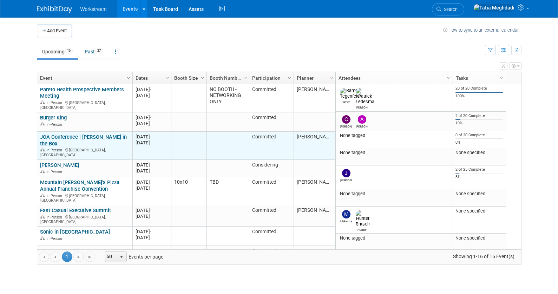
click at [79, 134] on link "JOA Conference | [PERSON_NAME] in the Box" at bounding box center [83, 140] width 87 height 13
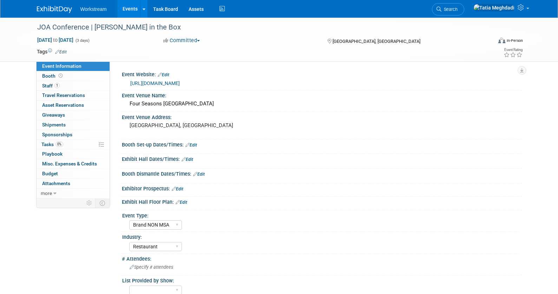
select select "Brand NON MSA"
select select "Restaurant"
select select "[PERSON_NAME]"
click at [50, 74] on span "Booth" at bounding box center [53, 76] width 22 height 6
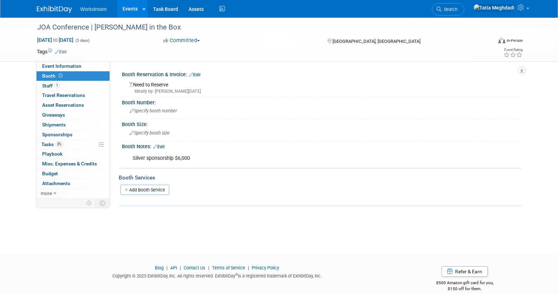
click at [198, 73] on link "Edit" at bounding box center [195, 74] width 12 height 5
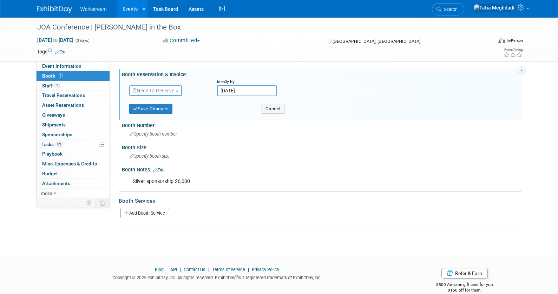
click at [160, 91] on span "Need to Reserve" at bounding box center [154, 91] width 42 height 6
click at [149, 110] on link "Reserved" at bounding box center [167, 112] width 75 height 10
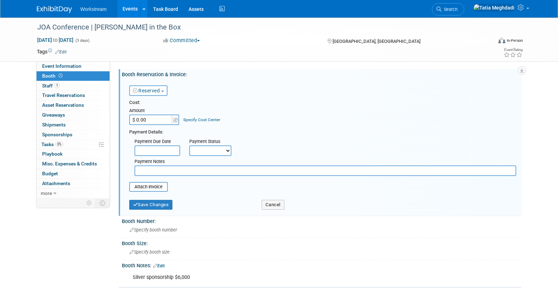
click at [146, 120] on input "$ 0.00" at bounding box center [151, 119] width 44 height 11
type input "$ 6,000.00"
click at [245, 116] on div "Cost: Amount $ 6,000.00 Specify Cost Center Cost Center -- Not Specified --" at bounding box center [322, 112] width 387 height 26
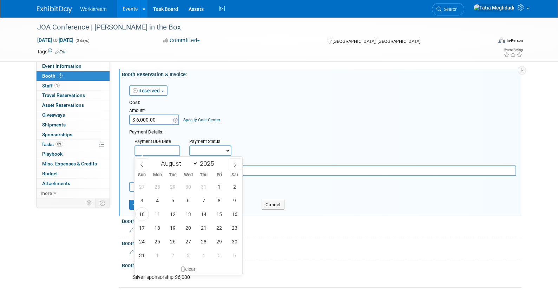
click at [163, 149] on input "text" at bounding box center [157, 150] width 46 height 11
click at [221, 211] on span "15" at bounding box center [219, 214] width 14 height 14
type input "Aug 15, 2025"
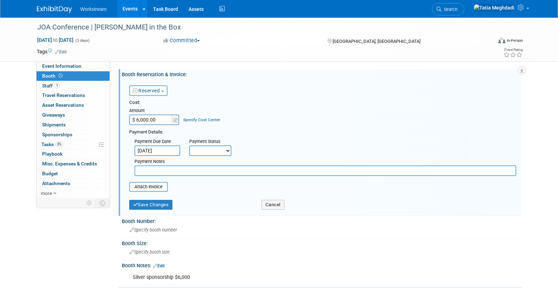
click at [208, 153] on select "Not Paid Yet Partially Paid Paid in Full" at bounding box center [210, 150] width 42 height 11
select select "3"
click at [189, 145] on select "Not Paid Yet Partially Paid Paid in Full" at bounding box center [210, 150] width 42 height 11
click at [196, 171] on input "text" at bounding box center [325, 170] width 382 height 11
type input "Invoice pending"
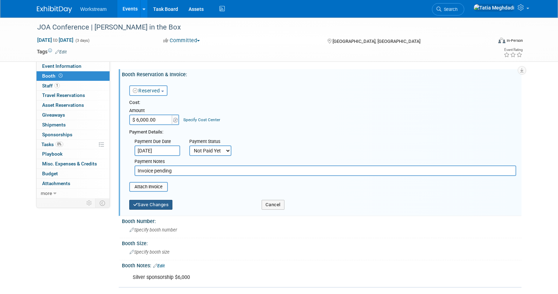
click at [161, 204] on button "Save Changes" at bounding box center [151, 205] width 44 height 10
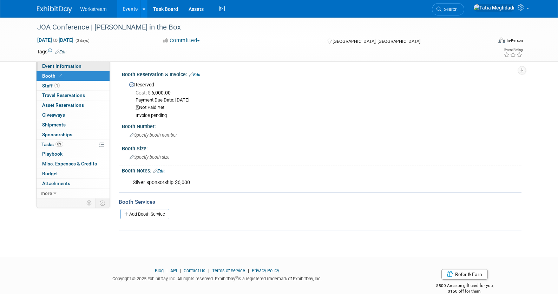
click at [54, 64] on span "Event Information" at bounding box center [61, 66] width 39 height 6
select select "Brand NON MSA"
select select "Restaurant"
select select "[PERSON_NAME]"
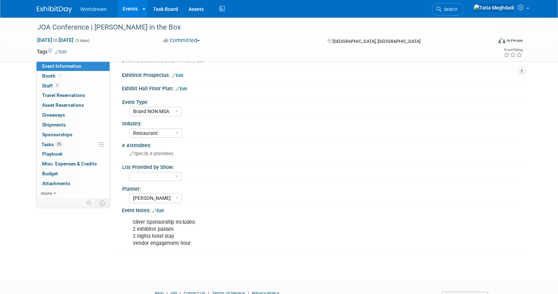
scroll to position [149, 0]
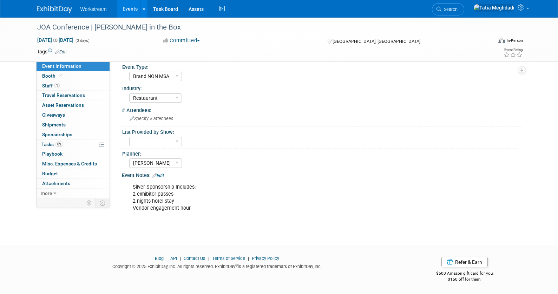
click at [162, 175] on link "Edit" at bounding box center [158, 175] width 12 height 5
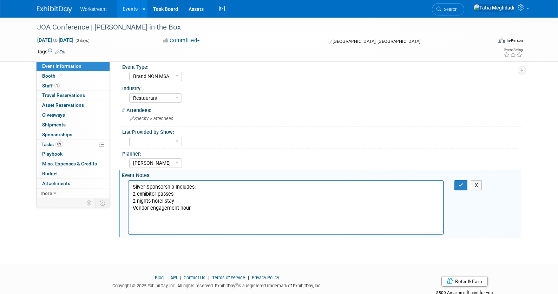
scroll to position [0, 0]
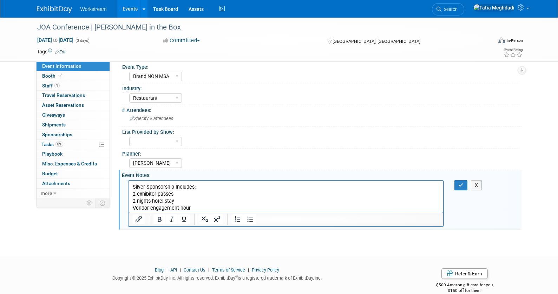
drag, startPoint x: 136, startPoint y: 197, endPoint x: 203, endPoint y: 208, distance: 67.6
click at [203, 208] on p "Silver Sponsorship Includes: 2 exhibitor passes 2 nights hotel stay Vendor enga…" at bounding box center [285, 197] width 307 height 28
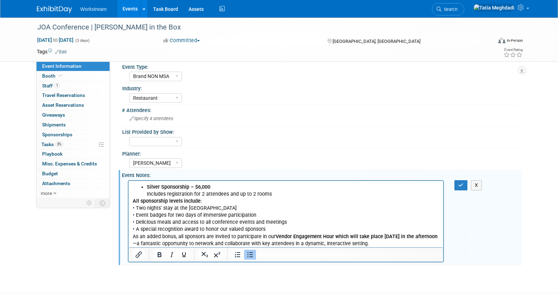
click at [275, 193] on li "Silver Sponsorship – $6,000 Includes registration for 2 attendees and up to 2 r…" at bounding box center [292, 190] width 293 height 14
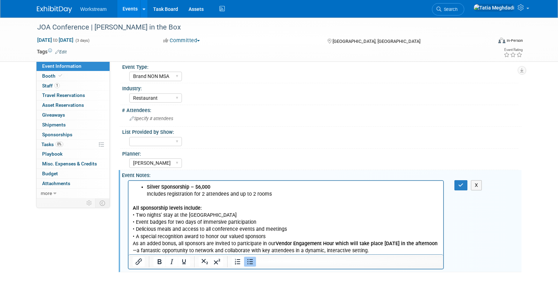
click at [147, 185] on b "Silver Sponsorship – $6,000" at bounding box center [178, 187] width 64 height 6
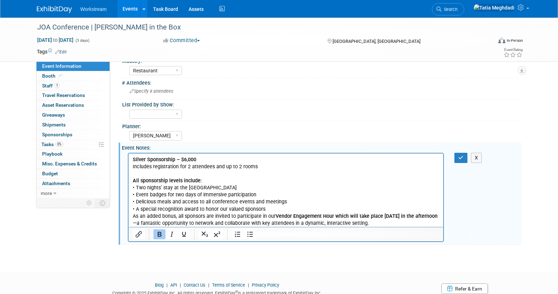
scroll to position [176, 0]
click at [133, 216] on p "As an added bonus, all sponsors are invited to participate in our Vendor Engage…" at bounding box center [285, 219] width 307 height 14
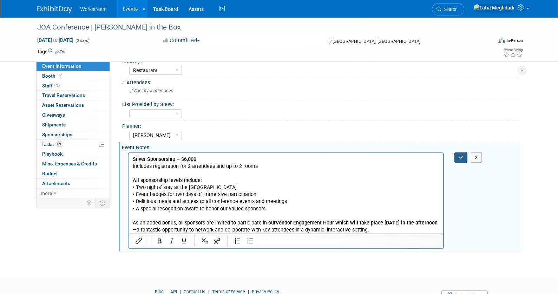
click at [462, 156] on icon "button" at bounding box center [460, 157] width 5 height 5
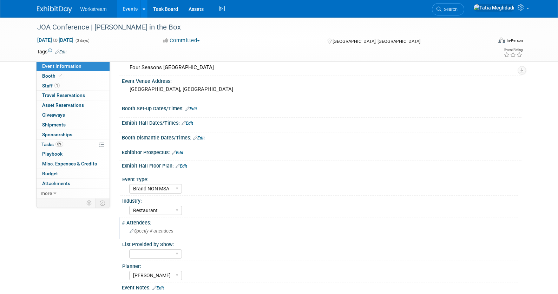
scroll to position [0, 0]
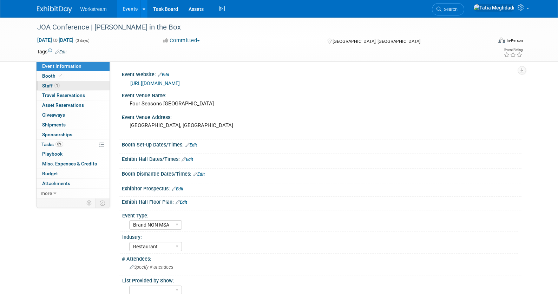
click at [43, 84] on span "Staff 1" at bounding box center [51, 86] width 18 height 6
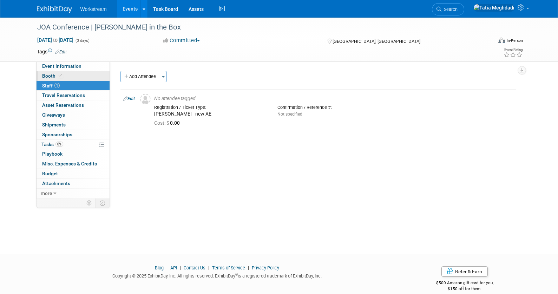
click at [50, 75] on span "Booth" at bounding box center [52, 76] width 21 height 6
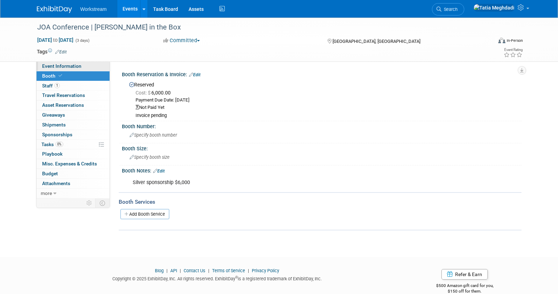
click at [55, 65] on span "Event Information" at bounding box center [61, 66] width 39 height 6
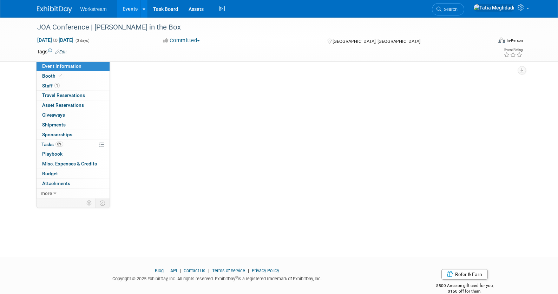
select select "Brand NON MSA"
select select "Restaurant"
select select "[PERSON_NAME]"
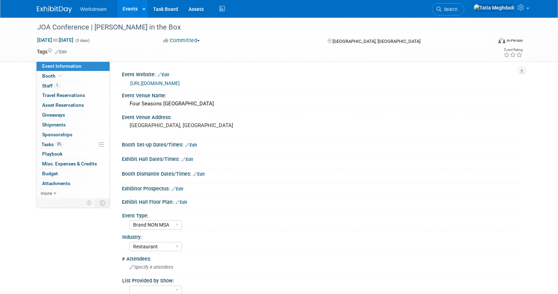
click at [165, 83] on link "https://www.jackintheboxjoa.com/about-5" at bounding box center [155, 83] width 50 height 6
click at [50, 144] on span "Tasks 0%" at bounding box center [52, 145] width 22 height 6
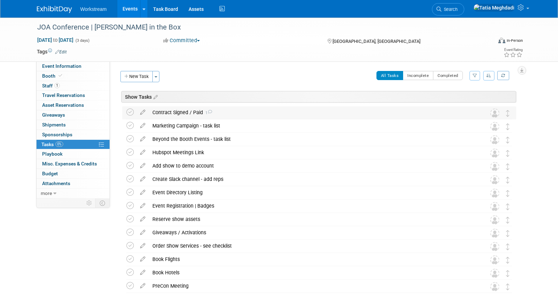
click at [169, 112] on div "Contract Signed / Paid 1" at bounding box center [312, 112] width 327 height 12
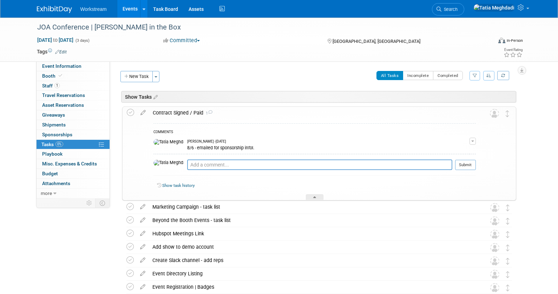
click at [246, 144] on div "8/6 - emailed for sponsorship infol." at bounding box center [328, 147] width 282 height 7
click at [187, 145] on div "8/6 - emailed for sponsorship infol." at bounding box center [328, 147] width 282 height 7
click at [473, 142] on span "button" at bounding box center [472, 140] width 3 height 1
click at [460, 151] on link "Edit Comment" at bounding box center [447, 151] width 55 height 10
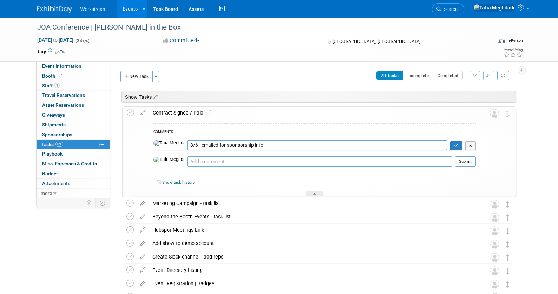
drag, startPoint x: 178, startPoint y: 144, endPoint x: 154, endPoint y: 144, distance: 23.5
click at [154, 144] on tr "8/6 - emailed for sponsorship infol. X" at bounding box center [314, 145] width 322 height 11
click at [468, 147] on button "X" at bounding box center [470, 145] width 11 height 9
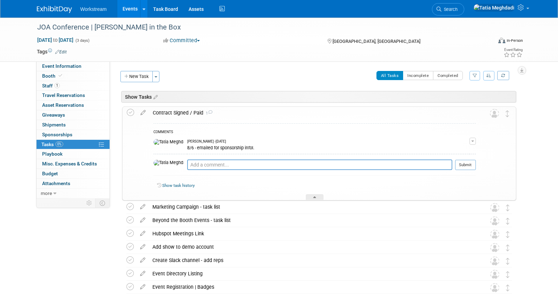
click at [471, 143] on button "button" at bounding box center [472, 141] width 6 height 7
click at [454, 160] on button "Remove" at bounding box center [438, 160] width 31 height 9
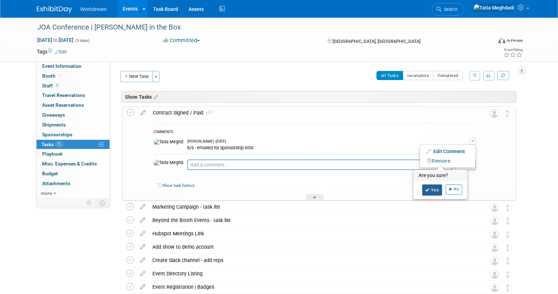
click at [435, 187] on link "Yes" at bounding box center [432, 189] width 20 height 11
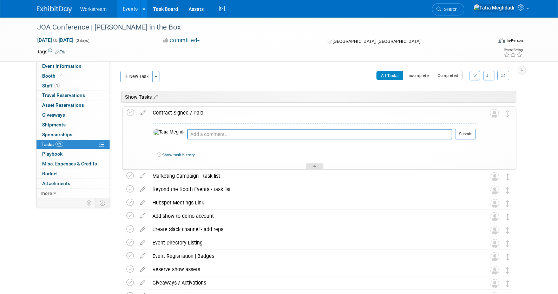
click at [315, 166] on icon at bounding box center [314, 167] width 3 height 4
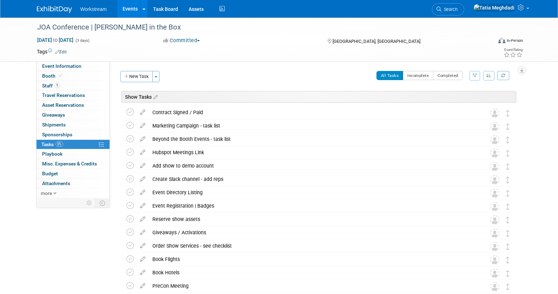
click at [88, 250] on div "Event Information Event Info Booth Booth 1 Staff 1 Staff 0 Travel Reservations …" at bounding box center [279, 221] width 495 height 406
click at [131, 8] on link "Events" at bounding box center [130, 9] width 26 height 18
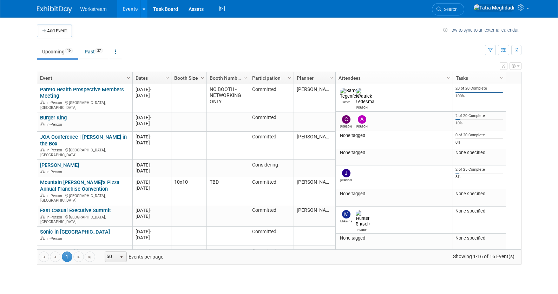
click at [382, 64] on div "View Grid Tips & Tricks Advanced Options Reset Grid Layout (back to default)" at bounding box center [279, 65] width 485 height 10
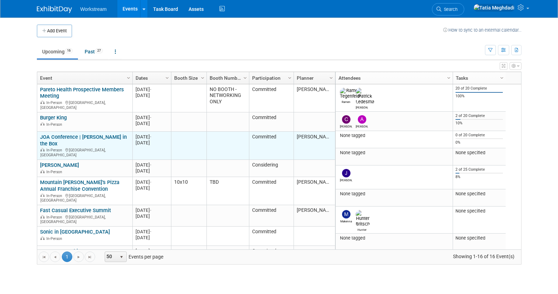
click at [88, 134] on link "JOA Conference | [PERSON_NAME] in the Box" at bounding box center [83, 140] width 87 height 13
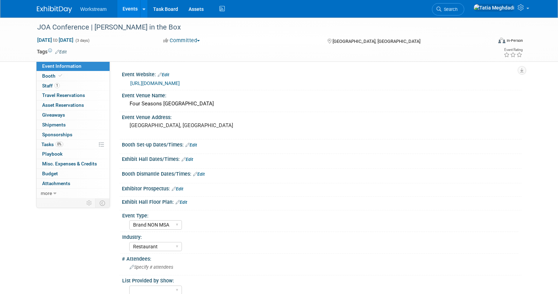
select select "Brand NON MSA"
select select "Restaurant"
select select "[PERSON_NAME]"
click at [47, 74] on span "Booth" at bounding box center [52, 76] width 21 height 6
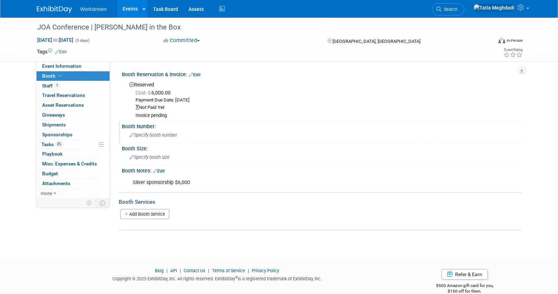
click at [154, 133] on span "Specify booth number" at bounding box center [153, 134] width 47 height 5
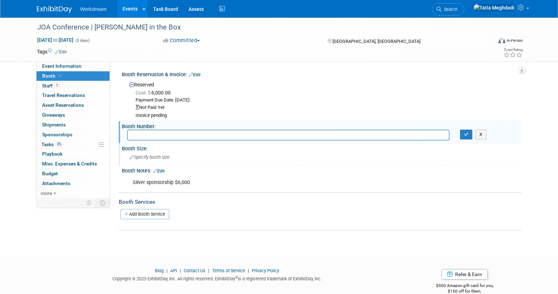
click at [145, 155] on span "Specify booth size" at bounding box center [150, 156] width 40 height 5
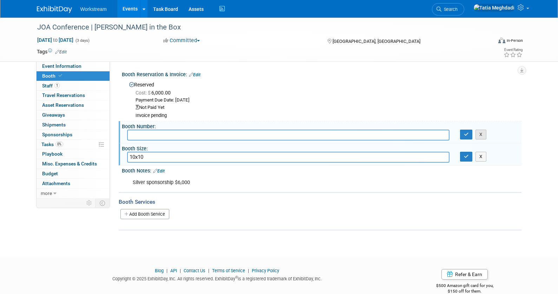
type input "10x10"
click at [484, 133] on button "X" at bounding box center [480, 135] width 11 height 10
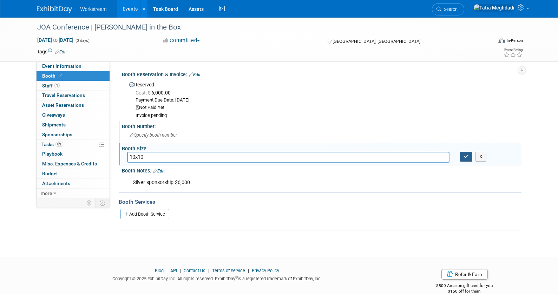
click at [464, 155] on icon "button" at bounding box center [466, 156] width 5 height 5
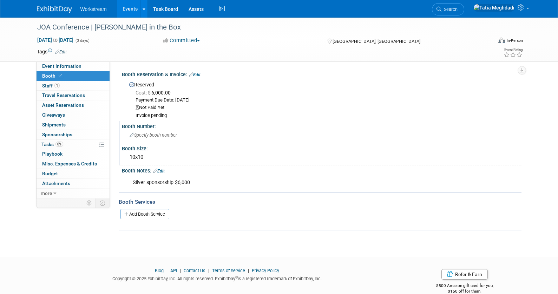
click at [130, 9] on link "Events" at bounding box center [130, 9] width 26 height 18
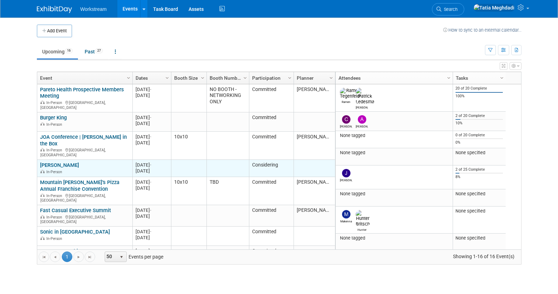
click at [66, 162] on link "[PERSON_NAME]" at bounding box center [59, 165] width 39 height 6
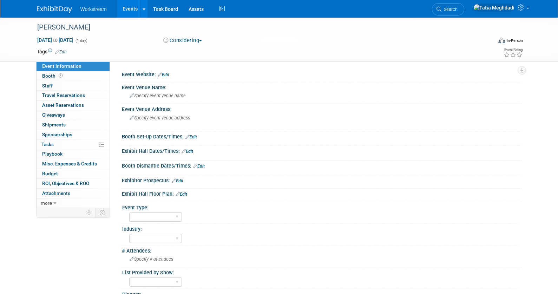
click at [62, 64] on span "Event Information" at bounding box center [61, 66] width 39 height 6
click at [136, 10] on link "Events" at bounding box center [130, 9] width 26 height 18
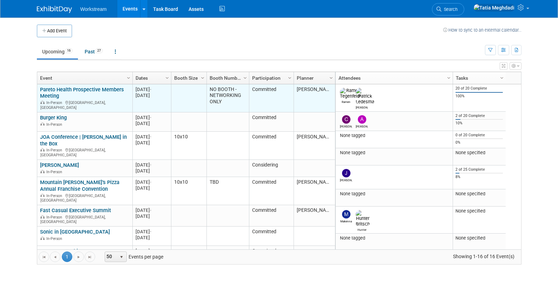
click at [67, 88] on link "Pareto Health Prospective Members Meeting" at bounding box center [82, 92] width 84 height 13
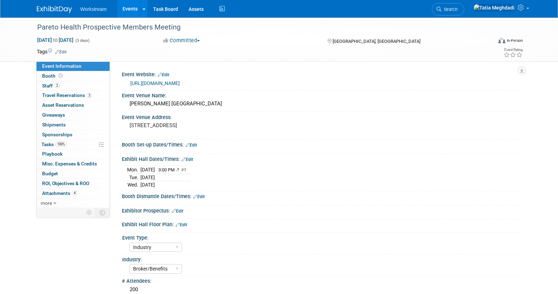
select select "Industry"
select select "Broker/Benefits"
select select "No"
select select "[PERSON_NAME]"
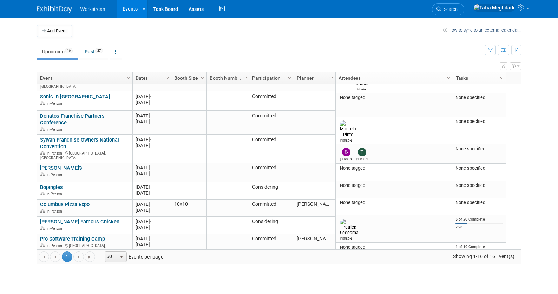
scroll to position [140, 0]
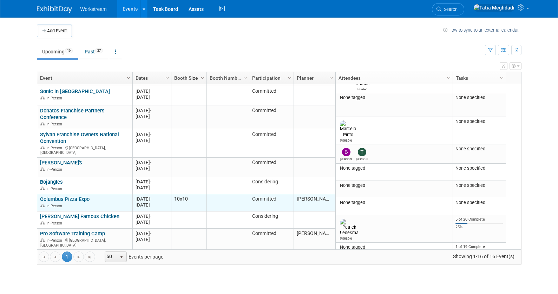
click at [73, 196] on link "Columbus Pizza Expo" at bounding box center [65, 199] width 50 height 6
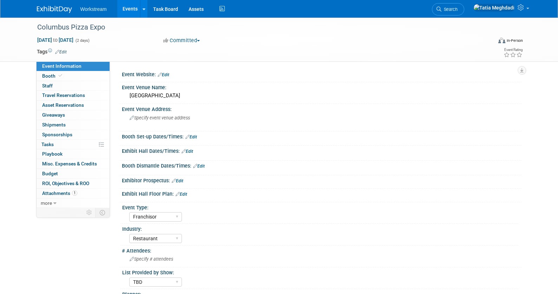
select select "Franchisor"
select select "Restaurant"
select select "TBD"
select select "[PERSON_NAME]"
click at [51, 75] on span "Booth" at bounding box center [52, 76] width 21 height 6
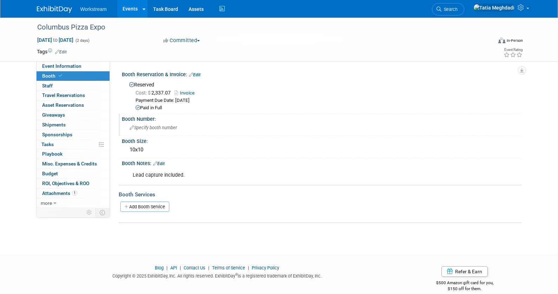
click at [156, 130] on div "Specify booth number" at bounding box center [321, 127] width 389 height 11
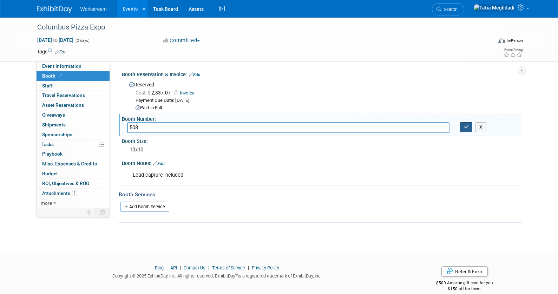
type input "508"
click at [461, 130] on button "button" at bounding box center [466, 127] width 13 height 10
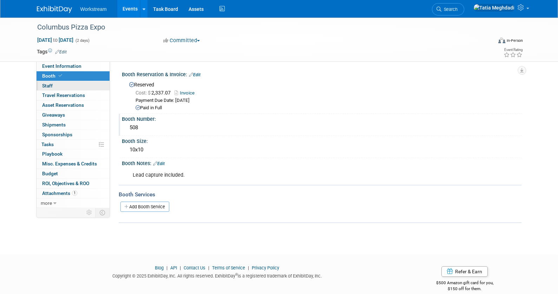
click at [46, 85] on span "Staff 0" at bounding box center [47, 86] width 11 height 6
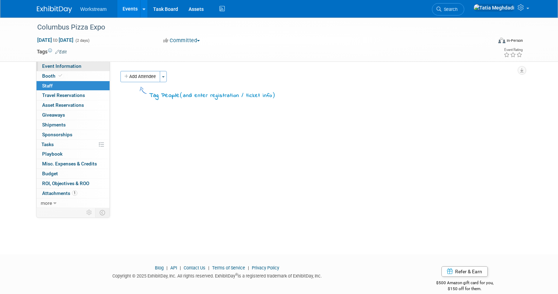
click at [47, 65] on span "Event Information" at bounding box center [61, 66] width 39 height 6
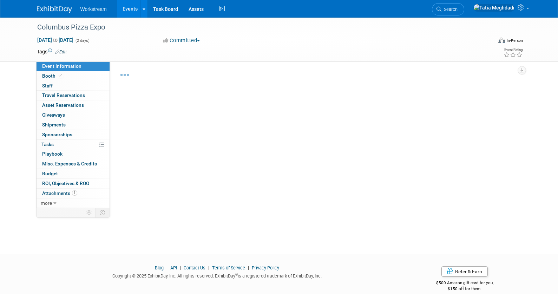
select select "Franchisor"
select select "Restaurant"
select select "TBD"
select select "[PERSON_NAME]"
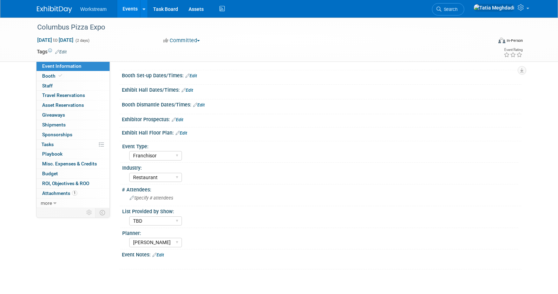
scroll to position [112, 0]
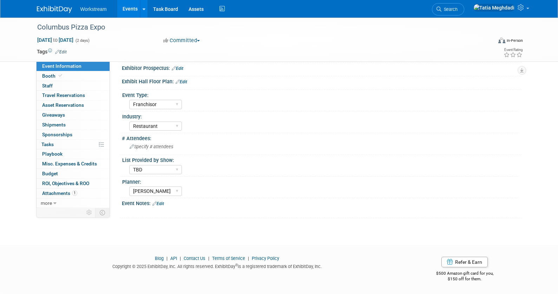
click at [164, 202] on link "Edit" at bounding box center [158, 203] width 12 height 5
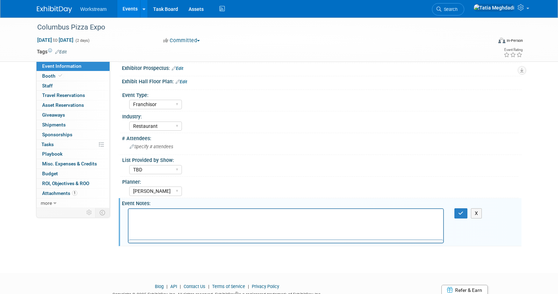
scroll to position [0, 0]
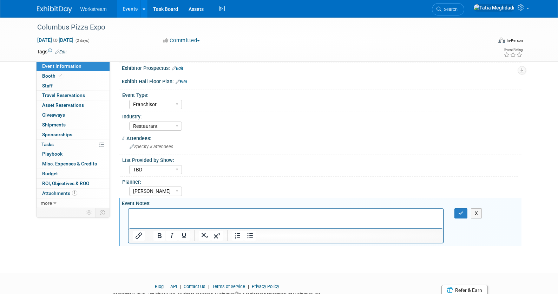
click at [146, 213] on p "Rich Text Area. Press ALT-0 for help." at bounding box center [285, 214] width 307 height 7
drag, startPoint x: 170, startPoint y: 215, endPoint x: 132, endPoint y: 216, distance: 38.6
click at [129, 215] on html "Exhibitor Portal" at bounding box center [285, 214] width 315 height 10
click at [135, 235] on icon "Insert/edit link" at bounding box center [138, 235] width 8 height 8
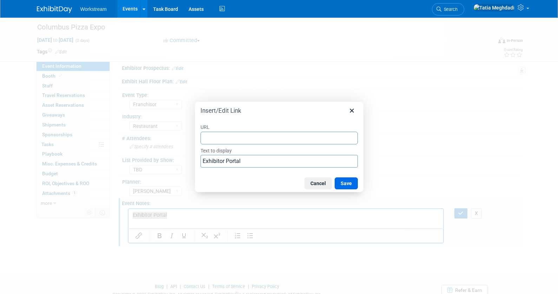
type input "https://pizzaexpocolumbus2025.smallworldlabs.com/dashboard"
click at [348, 183] on button "Save" at bounding box center [346, 183] width 23 height 12
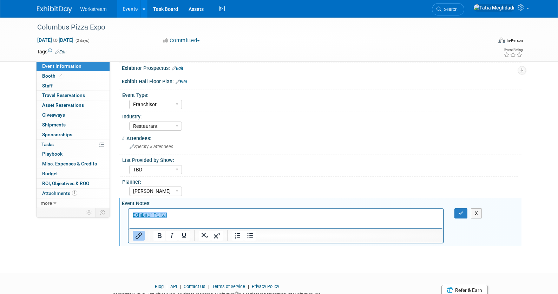
click at [398, 180] on div "Planner:" at bounding box center [320, 181] width 396 height 9
click at [460, 209] on button "button" at bounding box center [460, 213] width 13 height 10
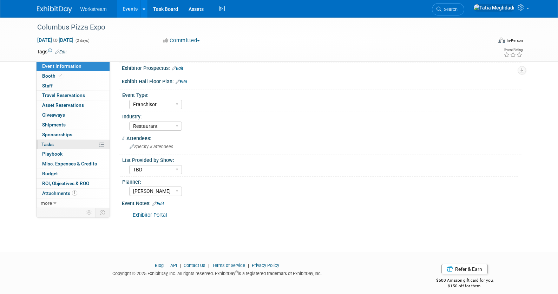
click at [49, 142] on span "Tasks 0%" at bounding box center [47, 145] width 12 height 6
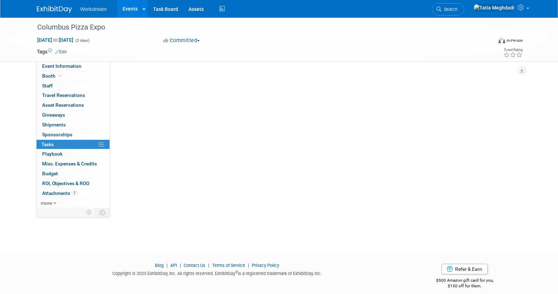
scroll to position [0, 0]
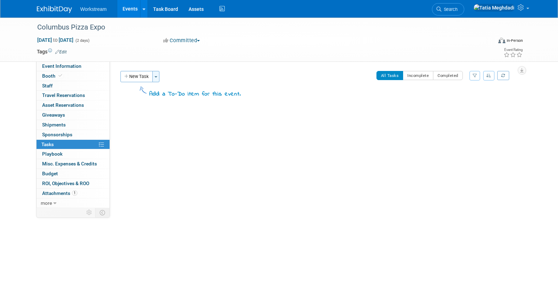
click at [157, 77] on span "button" at bounding box center [155, 76] width 3 height 1
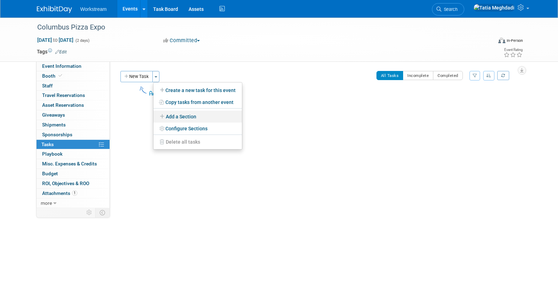
click at [182, 116] on link "Add a Section" at bounding box center [197, 117] width 88 height 12
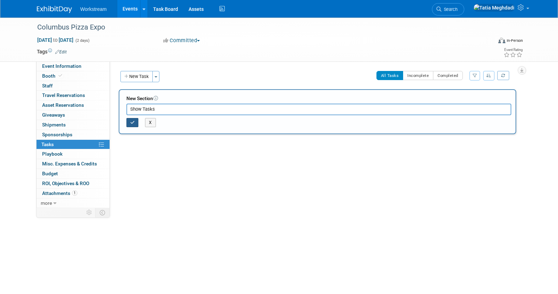
type input "Show Tasks"
click at [131, 125] on button "button" at bounding box center [132, 122] width 12 height 9
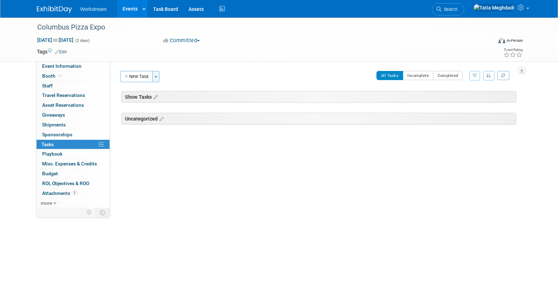
click at [156, 77] on span "button" at bounding box center [155, 76] width 3 height 1
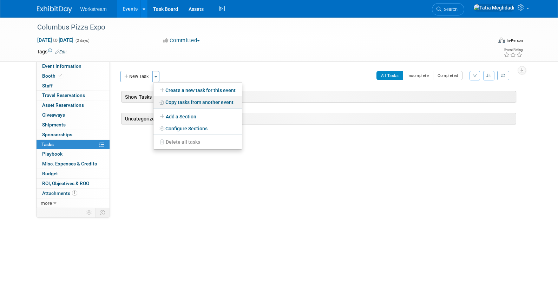
click at [180, 99] on link "Copy tasks from another event" at bounding box center [197, 102] width 88 height 12
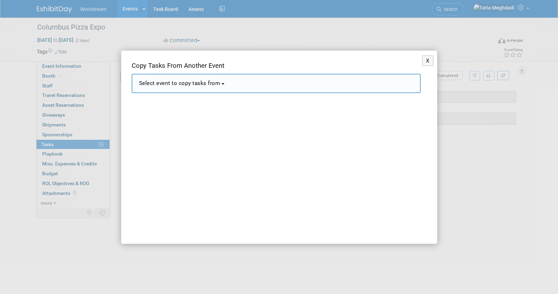
click at [165, 86] on span "Select event to copy tasks from" at bounding box center [179, 83] width 81 height 6
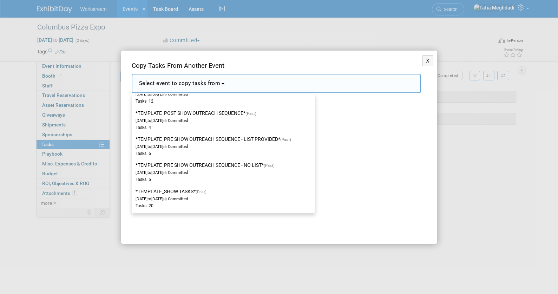
scroll to position [775, 0]
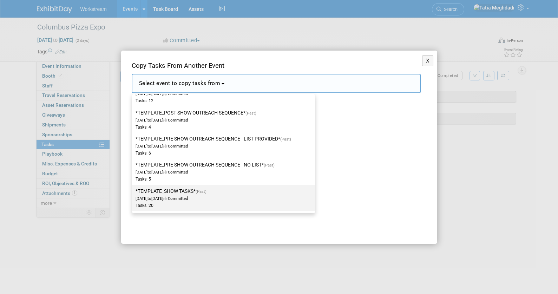
click at [151, 198] on span "to" at bounding box center [149, 198] width 4 height 5
click at [133, 193] on input "*TEMPLATE_SHOW TASKS* (Past) Dec 2, 2024 to Dec 23, 2024 Committed Tasks: 20" at bounding box center [131, 191] width 5 height 5
select select "11140526"
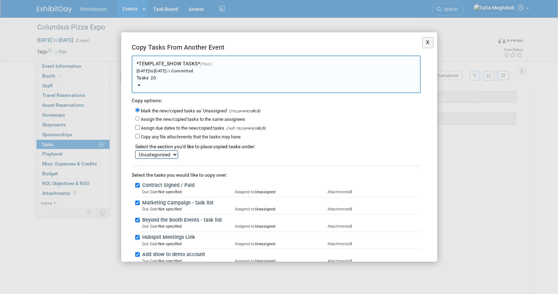
click at [152, 157] on select "Show Tasks Uncategorized" at bounding box center [156, 154] width 43 height 8
select select "11273668"
click at [135, 150] on select "Show Tasks Uncategorized" at bounding box center [156, 154] width 43 height 8
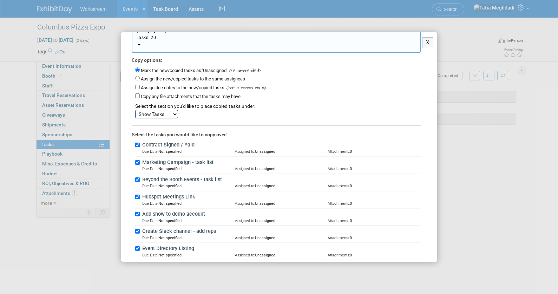
scroll to position [46, 0]
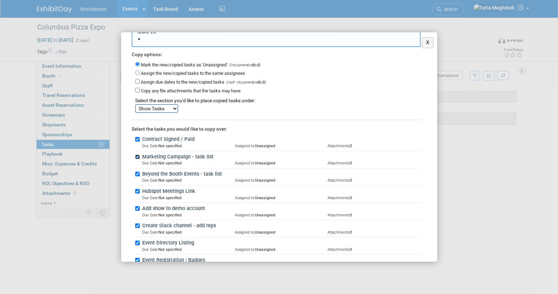
click at [137, 156] on input "Marketing Campaign - task list" at bounding box center [137, 156] width 5 height 5
checkbox input "false"
click at [138, 173] on input "Beyond the Booth Events - task list" at bounding box center [137, 174] width 5 height 5
checkbox input "false"
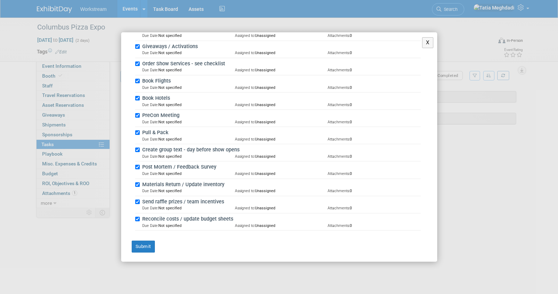
scroll to position [296, 0]
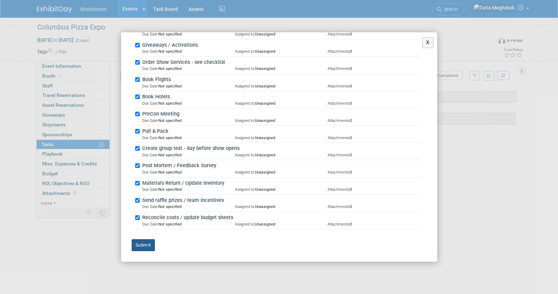
click at [142, 245] on button "Submit" at bounding box center [143, 245] width 23 height 12
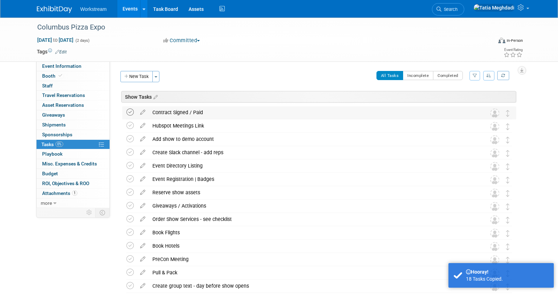
click at [128, 112] on icon at bounding box center [129, 111] width 7 height 7
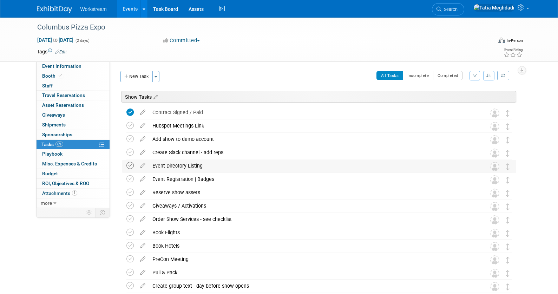
click at [130, 164] on icon at bounding box center [129, 165] width 7 height 7
click at [52, 64] on span "Event Information" at bounding box center [61, 66] width 39 height 6
select select "Franchisor"
select select "Restaurant"
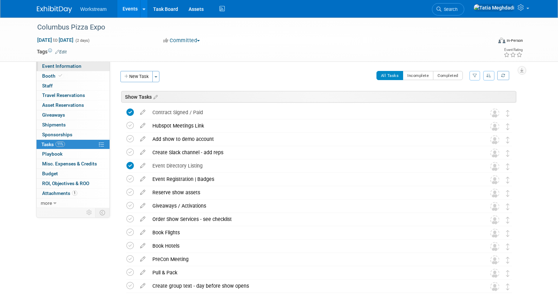
select select "TBD"
select select "[PERSON_NAME]"
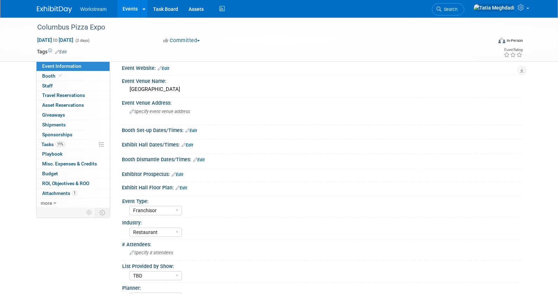
scroll to position [7, 0]
click at [183, 187] on link "Edit" at bounding box center [182, 187] width 12 height 5
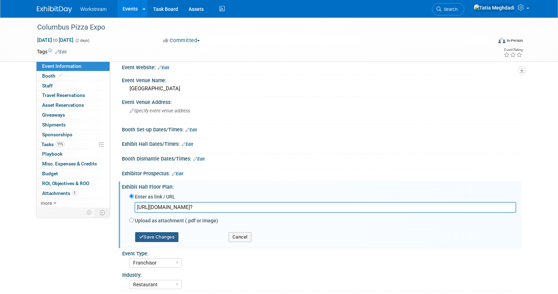
type input "https://pizza.a2zinc.net/PizzaExpoFall2025/Public/eventmap.aspx?"
drag, startPoint x: 170, startPoint y: 236, endPoint x: 173, endPoint y: 232, distance: 5.0
click at [170, 236] on button "Save Changes" at bounding box center [157, 237] width 44 height 10
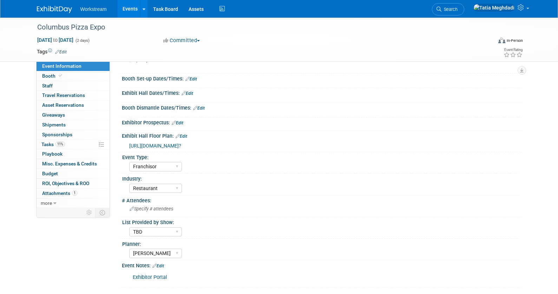
scroll to position [57, 0]
click at [51, 144] on span "Tasks 11%" at bounding box center [53, 145] width 24 height 6
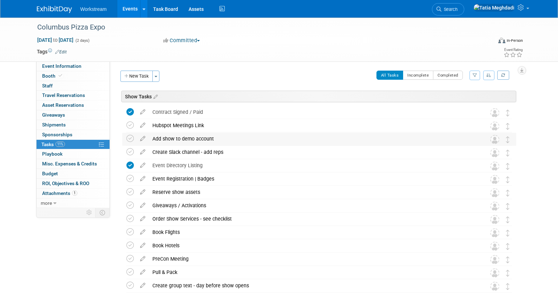
scroll to position [4, 0]
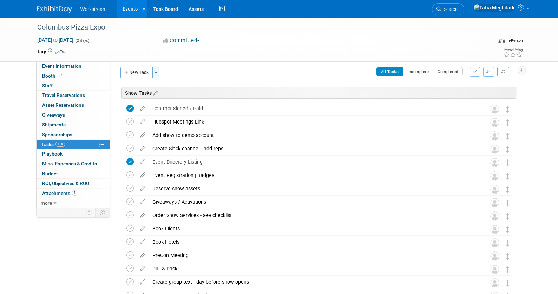
click at [155, 71] on button "Toggle Dropdown" at bounding box center [155, 72] width 7 height 11
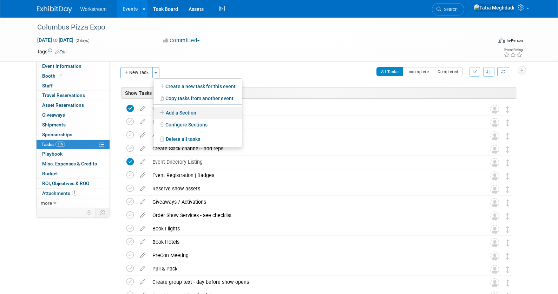
click at [180, 113] on link "Add a Section" at bounding box center [197, 113] width 88 height 12
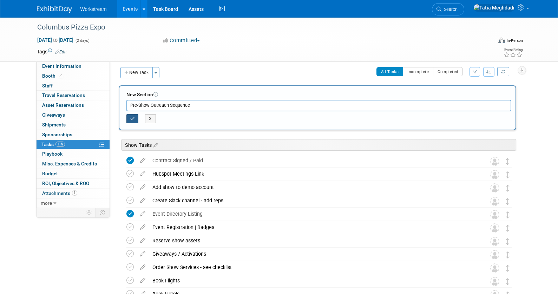
type input "Pre-Show Outreach Sequence"
click at [134, 120] on icon "button" at bounding box center [132, 119] width 5 height 4
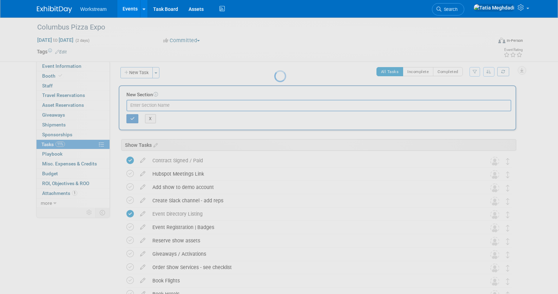
scroll to position [0, 0]
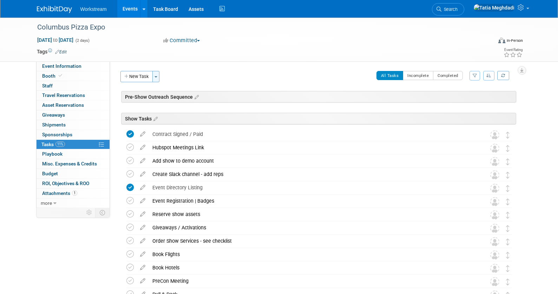
click at [157, 78] on button "Toggle Dropdown" at bounding box center [155, 76] width 7 height 11
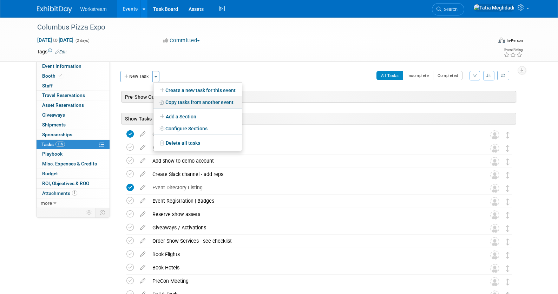
click at [180, 100] on link "Copy tasks from another event" at bounding box center [197, 102] width 88 height 12
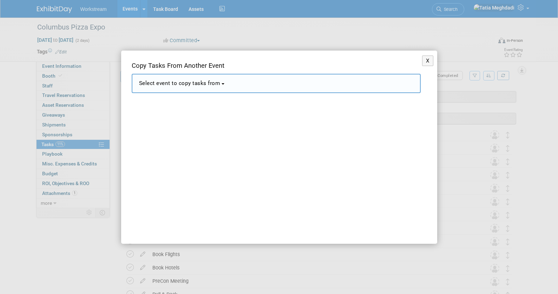
scroll to position [11, 0]
click at [195, 86] on span "Select event to copy tasks from" at bounding box center [179, 83] width 81 height 6
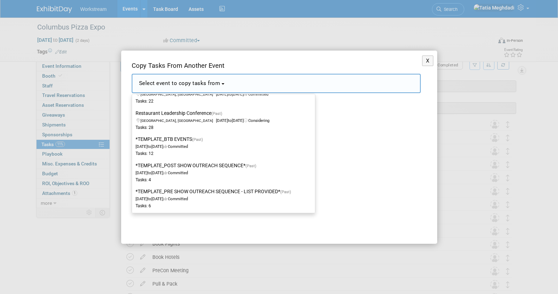
scroll to position [775, 0]
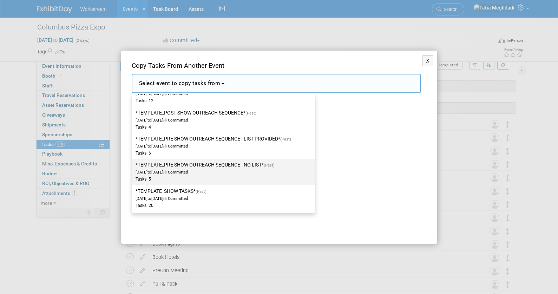
click at [180, 168] on label "*TEMPLATE_PRE SHOW OUTREACH SEQUENCE - NO LIST* (Past) Dec 2, 2024 to Dec 23, 2…" at bounding box center [222, 171] width 172 height 23
click at [133, 167] on input "*TEMPLATE_PRE SHOW OUTREACH SEQUENCE - NO LIST* (Past) Dec 2, 2024 to Dec 23, 2…" at bounding box center [131, 165] width 5 height 5
select select "11144716"
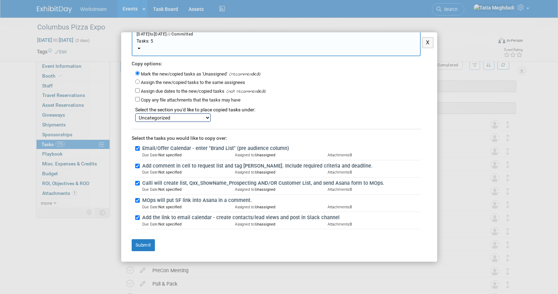
scroll to position [11, 0]
drag, startPoint x: 141, startPoint y: 244, endPoint x: 158, endPoint y: 243, distance: 16.9
click at [141, 244] on button "Submit" at bounding box center [143, 245] width 23 height 12
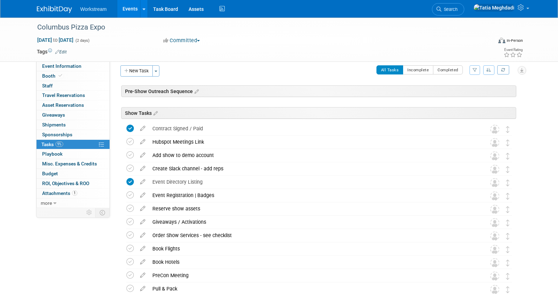
scroll to position [6, 0]
click at [460, 91] on div "Pre-Show Outreach Sequence" at bounding box center [318, 91] width 395 height 12
click at [195, 93] on icon at bounding box center [196, 91] width 6 height 6
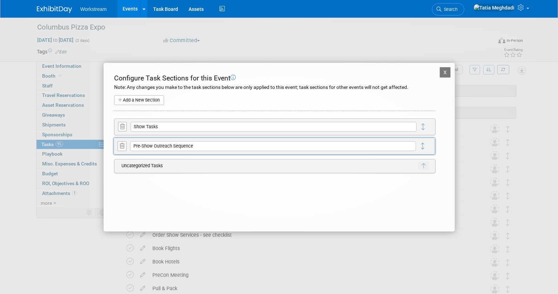
drag, startPoint x: 425, startPoint y: 137, endPoint x: 422, endPoint y: 149, distance: 12.8
click at [443, 73] on button "X" at bounding box center [445, 72] width 11 height 11
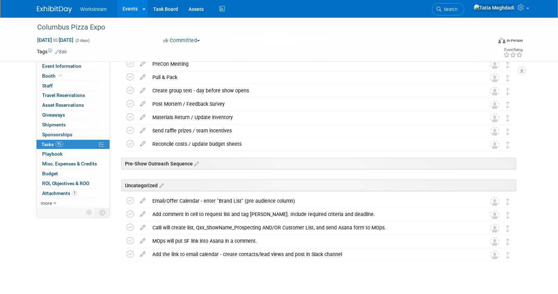
scroll to position [206, 0]
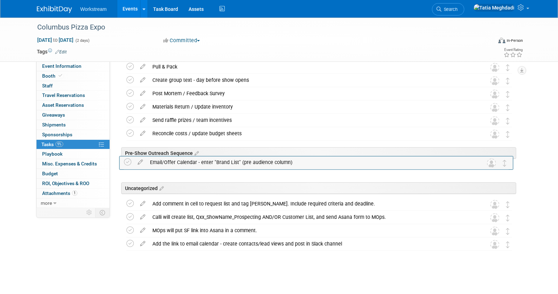
drag, startPoint x: 509, startPoint y: 192, endPoint x: 507, endPoint y: 166, distance: 25.3
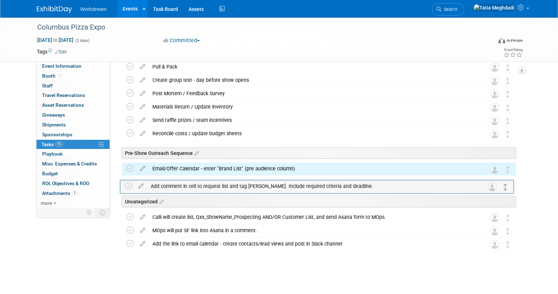
drag, startPoint x: 507, startPoint y: 190, endPoint x: 504, endPoint y: 176, distance: 13.9
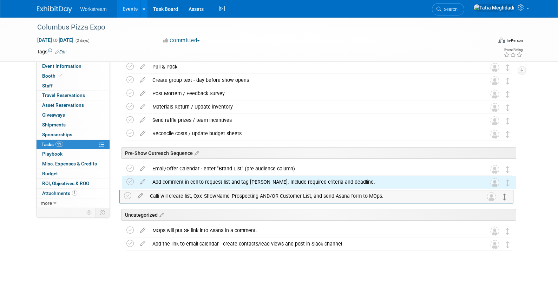
drag, startPoint x: 508, startPoint y: 219, endPoint x: 504, endPoint y: 190, distance: 29.4
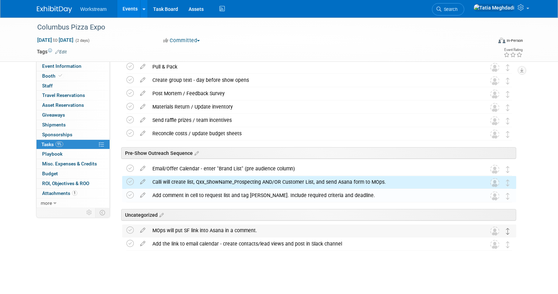
scroll to position [204, 0]
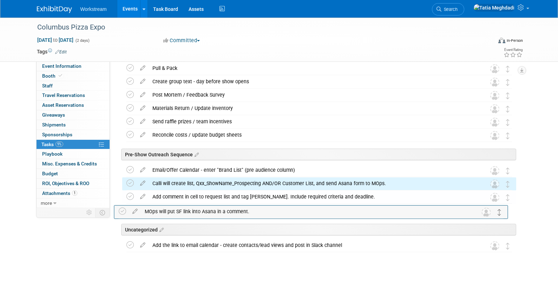
drag, startPoint x: 508, startPoint y: 231, endPoint x: 500, endPoint y: 201, distance: 31.4
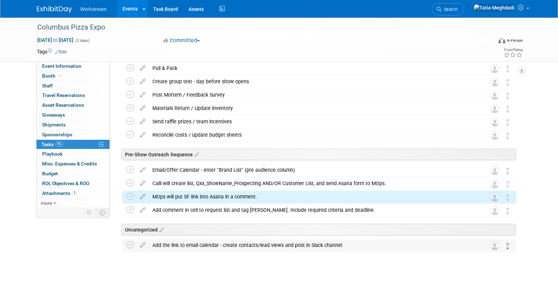
scroll to position [205, 0]
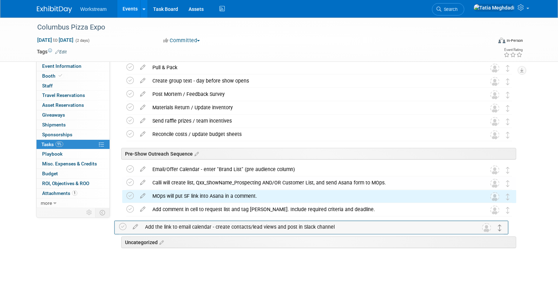
drag, startPoint x: 505, startPoint y: 247, endPoint x: 503, endPoint y: 218, distance: 29.2
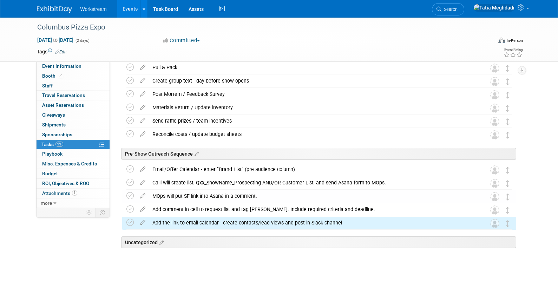
scroll to position [204, 0]
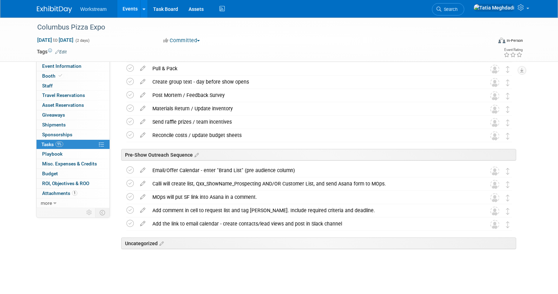
click at [117, 187] on div "Show Tasks Columbus Pizza Expo Oct 26, 2025 to Oct 27, 2025 (Going) Contract Si…" at bounding box center [315, 83] width 401 height 396
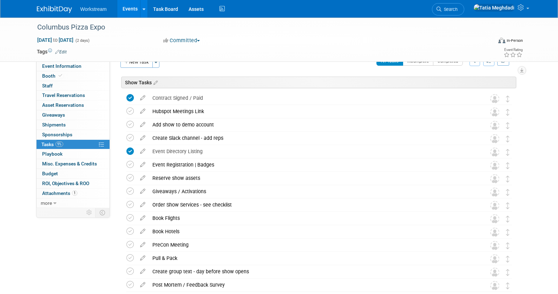
scroll to position [0, 0]
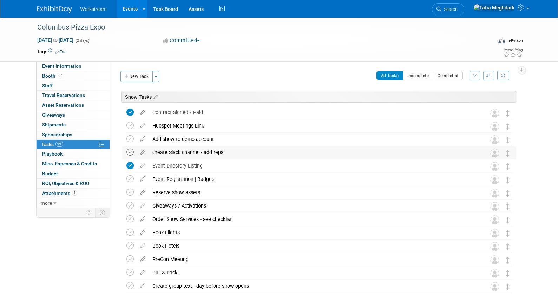
click at [130, 151] on icon at bounding box center [129, 152] width 7 height 7
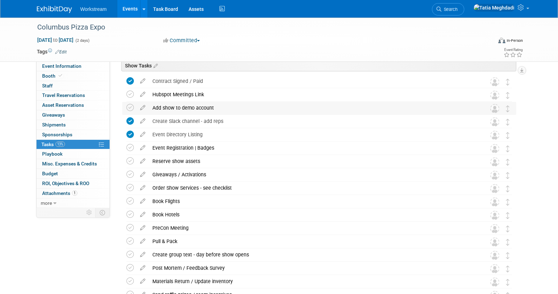
scroll to position [32, 0]
click at [55, 114] on span "Giveaways 0" at bounding box center [53, 115] width 23 height 6
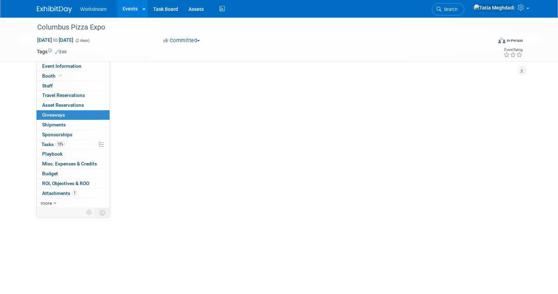
scroll to position [0, 0]
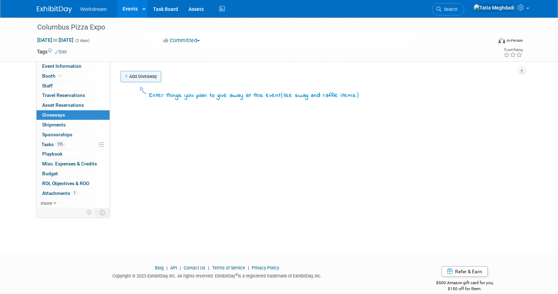
click at [142, 74] on link "Add Giveaway" at bounding box center [140, 76] width 41 height 11
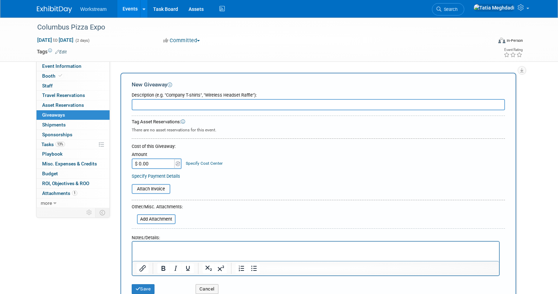
type input "S"
type input "Activation: Putt Putt Golf"
click at [142, 288] on button "Save" at bounding box center [143, 289] width 23 height 10
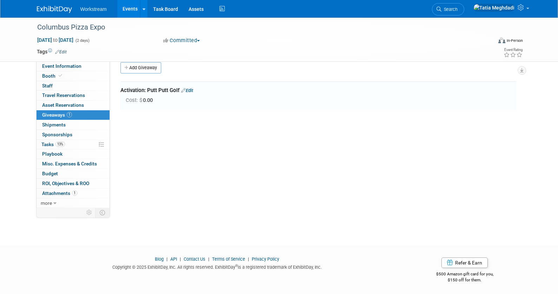
scroll to position [9, 0]
click at [134, 66] on link "Add Giveaway" at bounding box center [140, 66] width 41 height 11
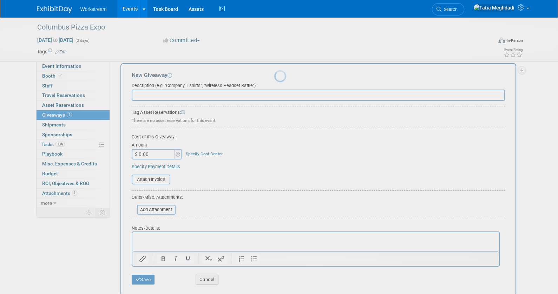
scroll to position [0, 0]
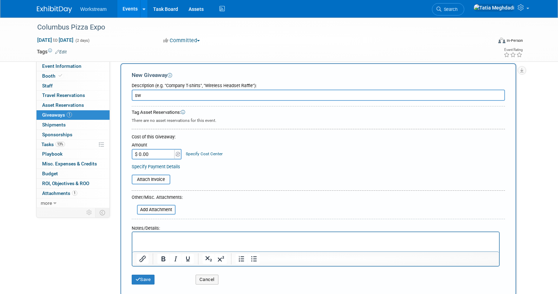
type input "s"
type input "Swag"
click at [143, 276] on button "Save" at bounding box center [143, 280] width 23 height 10
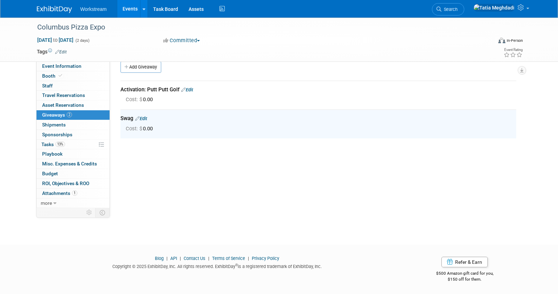
drag, startPoint x: 144, startPoint y: 64, endPoint x: 145, endPoint y: 73, distance: 9.5
click at [144, 64] on link "Add Giveaway" at bounding box center [140, 66] width 41 height 11
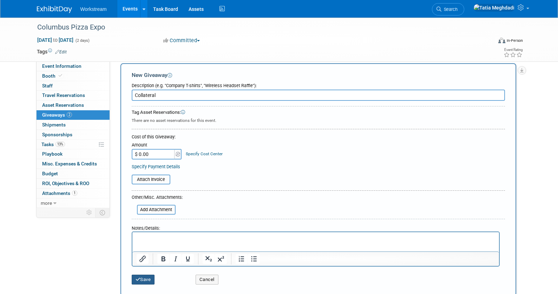
type input "Collateral"
click at [147, 277] on button "Save" at bounding box center [143, 280] width 23 height 10
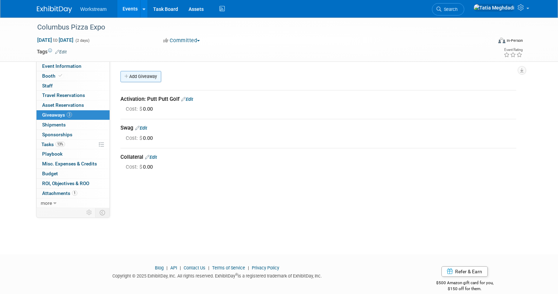
click at [130, 75] on link "Add Giveaway" at bounding box center [140, 76] width 41 height 11
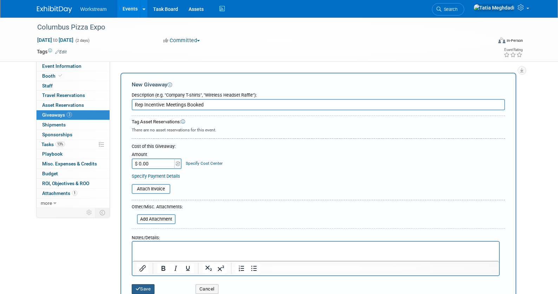
type input "Rep Incentive: Meetings Booked"
click at [140, 286] on button "Save" at bounding box center [143, 289] width 23 height 10
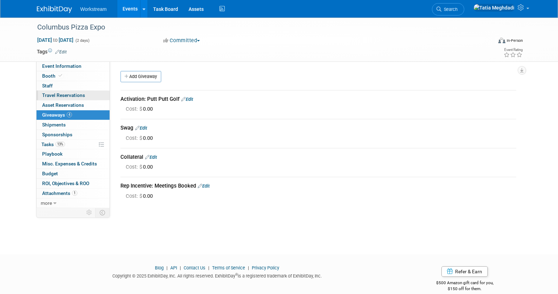
click at [52, 94] on span "Travel Reservations 0" at bounding box center [63, 95] width 43 height 6
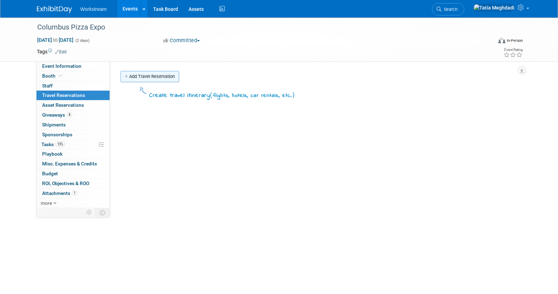
click at [147, 75] on link "Add Travel Reservation" at bounding box center [149, 76] width 59 height 11
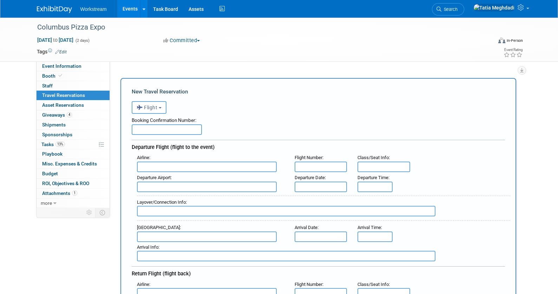
click at [152, 130] on input "text" at bounding box center [167, 129] width 70 height 11
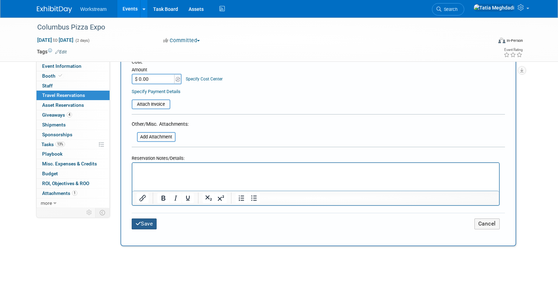
type input "REPS BOOK OWN"
click at [142, 224] on button "Save" at bounding box center [144, 223] width 25 height 11
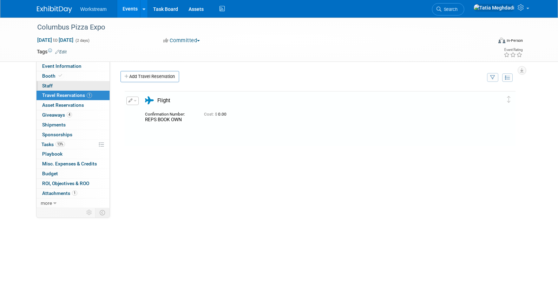
click at [46, 82] on link "0 Staff 0" at bounding box center [73, 85] width 73 height 9
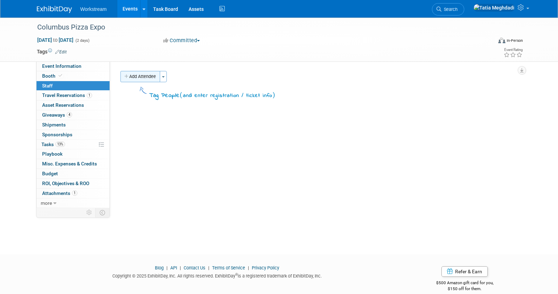
click at [149, 74] on button "Add Attendee" at bounding box center [140, 76] width 40 height 11
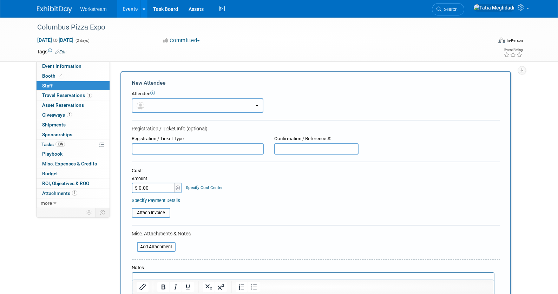
click at [151, 107] on button "button" at bounding box center [198, 105] width 132 height 14
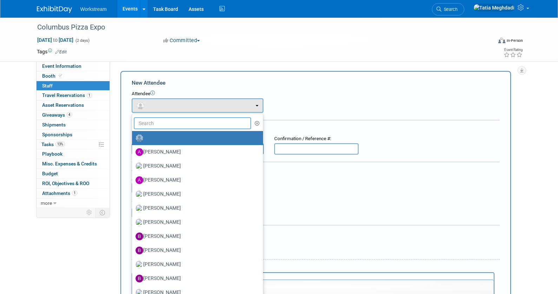
click at [149, 124] on input "text" at bounding box center [193, 123] width 118 height 12
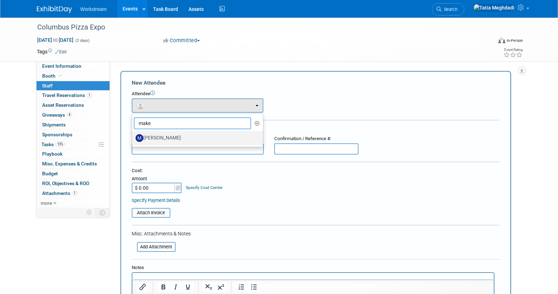
type input "make"
click at [151, 138] on label "Makenna Clark" at bounding box center [196, 137] width 120 height 11
click at [133, 138] on input "Makenna Clark" at bounding box center [131, 137] width 5 height 5
select select "bcf1b786-11a6-44bc-b92c-f151e6ef73b6"
select select "100"
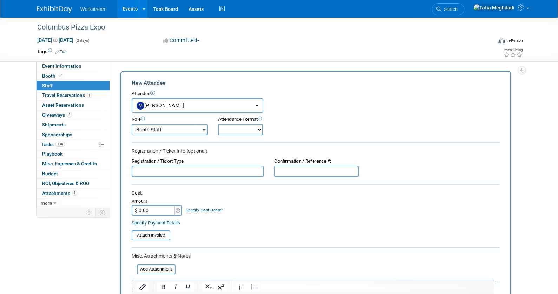
click at [236, 130] on select "Onsite Remote" at bounding box center [240, 129] width 45 height 11
select select "1"
click at [218, 124] on select "Onsite Remote" at bounding box center [240, 129] width 45 height 11
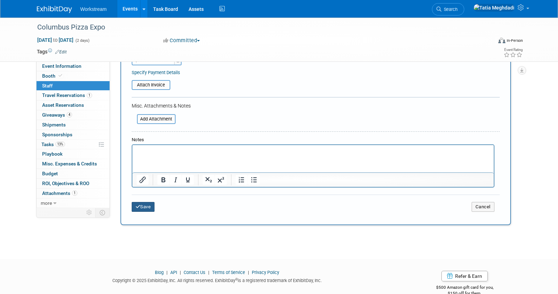
click at [143, 204] on button "Save" at bounding box center [143, 207] width 23 height 10
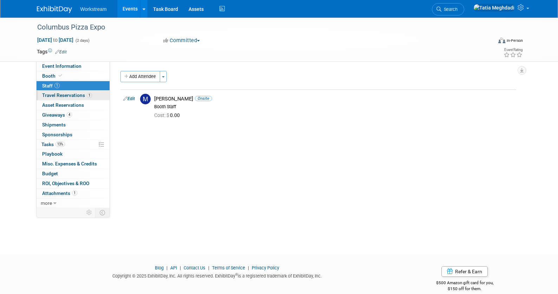
click at [75, 97] on span "Travel Reservations 1" at bounding box center [67, 95] width 50 height 6
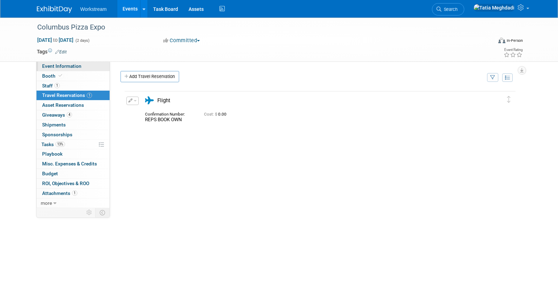
click at [57, 64] on span "Event Information" at bounding box center [61, 66] width 39 height 6
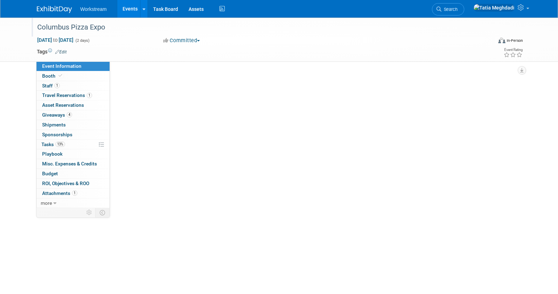
select select "Franchisor"
select select "Restaurant"
select select "TBD"
select select "[PERSON_NAME]"
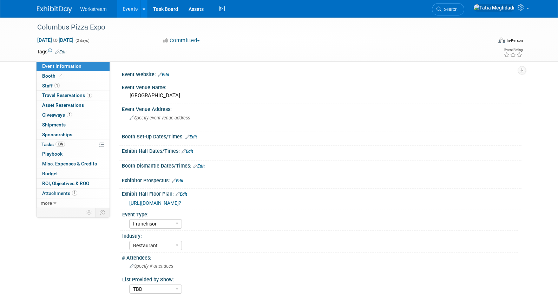
click at [194, 136] on link "Edit" at bounding box center [191, 136] width 12 height 5
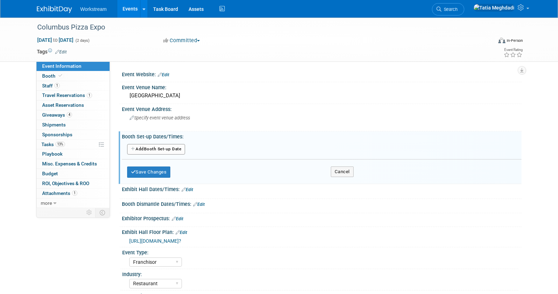
click at [149, 146] on button "Add Another Booth Set-up Date" at bounding box center [156, 149] width 58 height 11
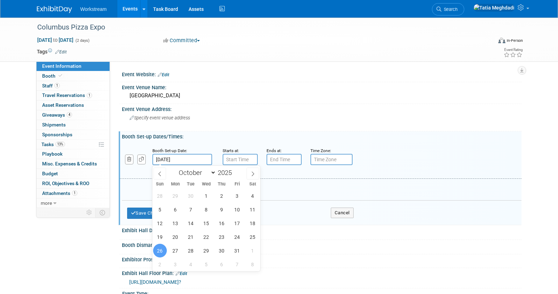
click at [169, 160] on input "Oct 26, 2025" at bounding box center [182, 159] width 60 height 11
click at [252, 237] on span "25" at bounding box center [253, 237] width 14 height 14
type input "Oct 25, 2025"
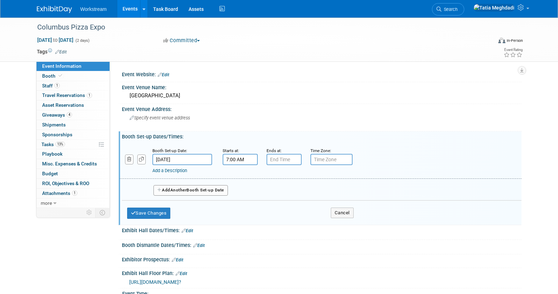
click at [244, 159] on input "7:00 AM" at bounding box center [240, 159] width 35 height 11
click at [237, 177] on span at bounding box center [239, 177] width 12 height 12
type input "8:00 AM"
drag, startPoint x: 290, startPoint y: 225, endPoint x: 291, endPoint y: 201, distance: 24.2
click at [290, 224] on span at bounding box center [290, 223] width 47 height 12
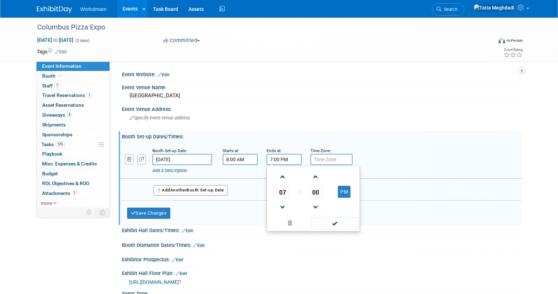
click at [276, 159] on input "7:00 PM" at bounding box center [284, 159] width 35 height 11
click at [283, 177] on span at bounding box center [283, 177] width 12 height 12
type input "8:00 PM"
click at [333, 219] on span at bounding box center [334, 223] width 47 height 12
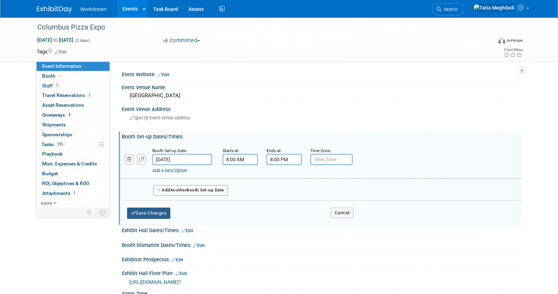
click at [136, 212] on button "Save Changes" at bounding box center [149, 213] width 44 height 11
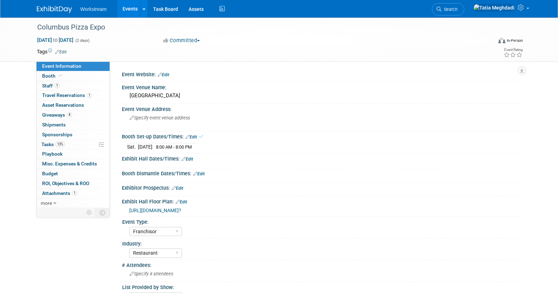
click at [189, 158] on link "Edit" at bounding box center [188, 159] width 12 height 5
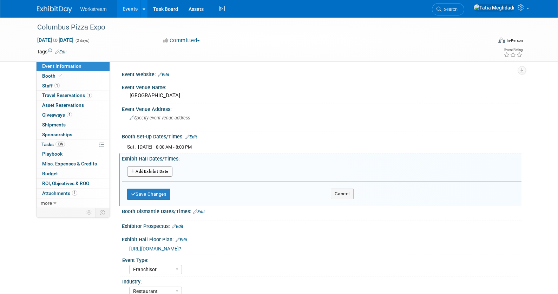
click at [149, 171] on button "Add Another Exhibit Date" at bounding box center [149, 171] width 45 height 11
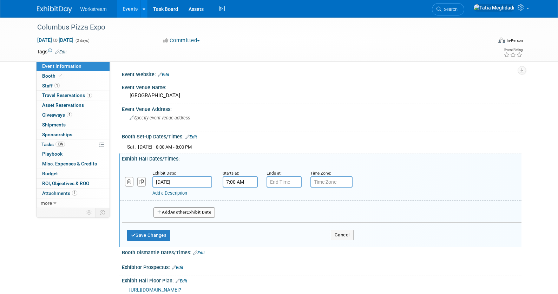
click at [237, 183] on input "7:00 AM" at bounding box center [240, 181] width 35 height 11
click at [238, 198] on span at bounding box center [239, 199] width 12 height 12
type input "10:00 AM"
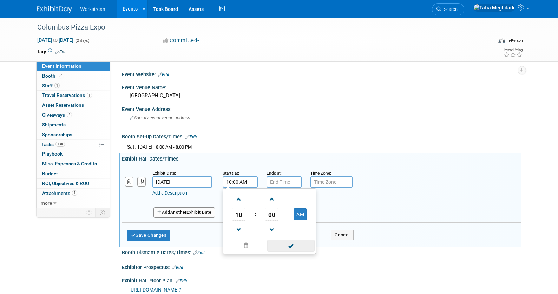
click at [296, 245] on span at bounding box center [290, 245] width 47 height 12
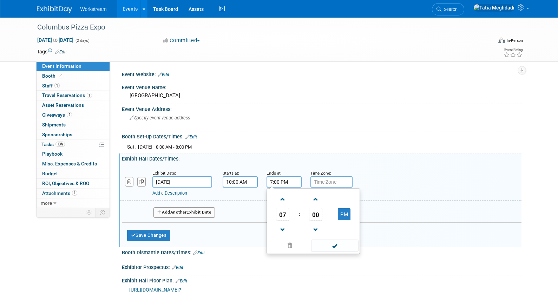
click at [278, 182] on input "7:00 PM" at bounding box center [284, 181] width 35 height 11
click at [282, 230] on span at bounding box center [283, 230] width 12 height 12
click at [346, 212] on button "PM" at bounding box center [344, 214] width 13 height 12
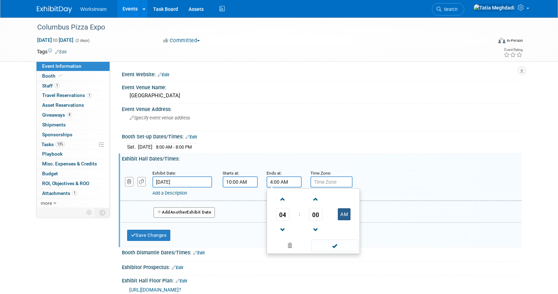
click at [348, 216] on button "AM" at bounding box center [344, 214] width 13 height 12
type input "4:00 PM"
click at [335, 243] on span at bounding box center [334, 245] width 47 height 12
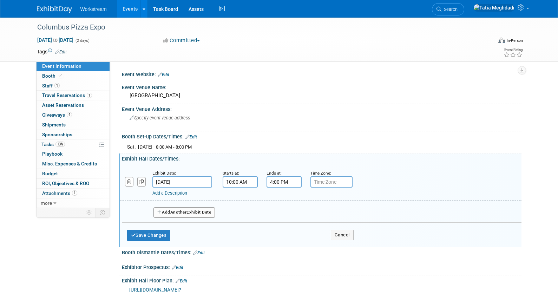
click at [190, 212] on button "Add Another Exhibit Date" at bounding box center [184, 212] width 62 height 11
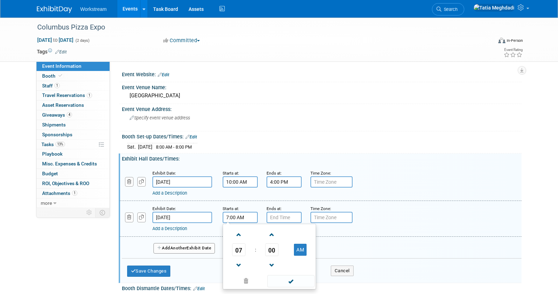
click at [231, 216] on input "7:00 AM" at bounding box center [240, 217] width 35 height 11
click at [238, 235] on span at bounding box center [239, 235] width 12 height 12
type input "10:00 AM"
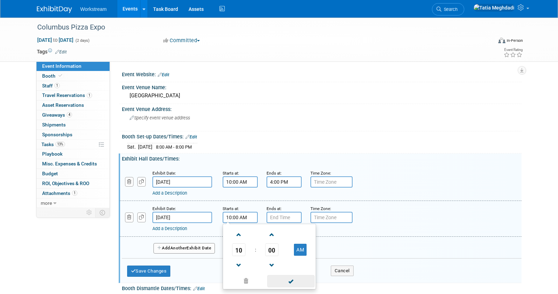
click at [294, 280] on span at bounding box center [290, 281] width 47 height 12
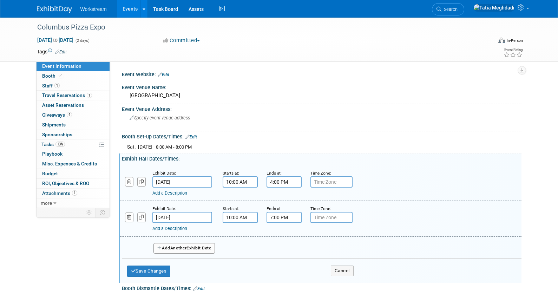
click at [292, 218] on input "7:00 PM" at bounding box center [284, 217] width 35 height 11
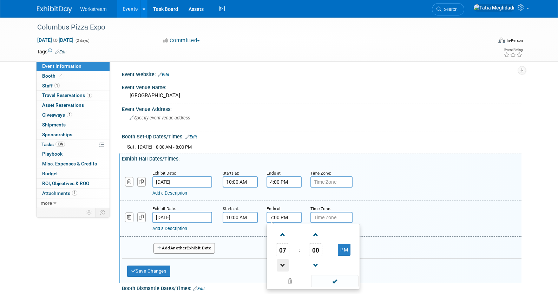
click at [284, 263] on span at bounding box center [283, 265] width 12 height 12
type input "3:00 PM"
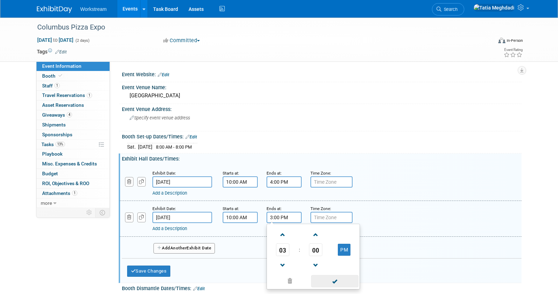
click at [334, 278] on span at bounding box center [334, 281] width 47 height 12
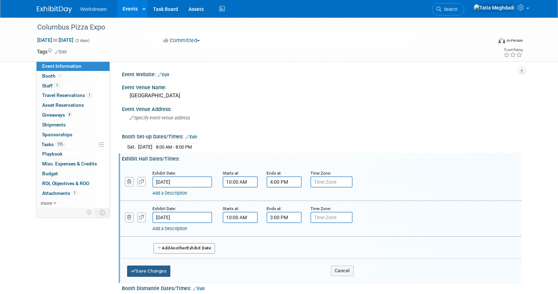
click at [147, 271] on button "Save Changes" at bounding box center [149, 270] width 44 height 11
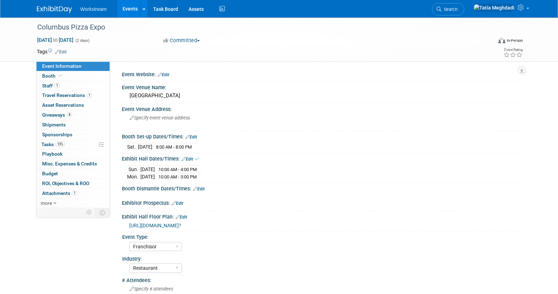
click at [202, 189] on link "Edit" at bounding box center [199, 188] width 12 height 5
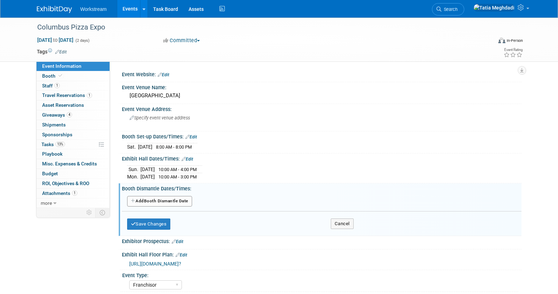
click at [156, 198] on button "Add Another Booth Dismantle Date" at bounding box center [159, 201] width 65 height 11
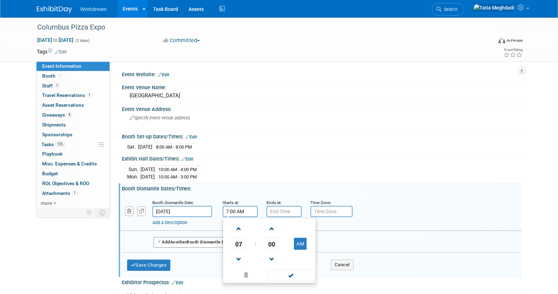
click at [245, 210] on input "7:00 AM" at bounding box center [240, 211] width 35 height 11
click at [239, 257] on span at bounding box center [239, 259] width 12 height 12
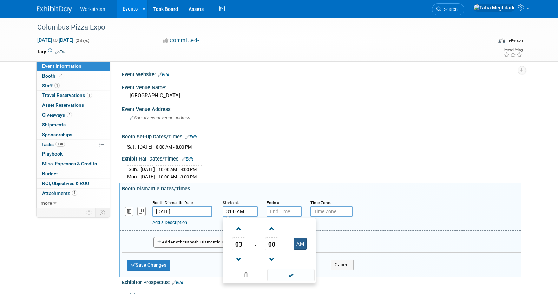
click at [303, 246] on button "AM" at bounding box center [300, 244] width 13 height 12
type input "3:00 PM"
click at [294, 274] on span at bounding box center [290, 275] width 47 height 12
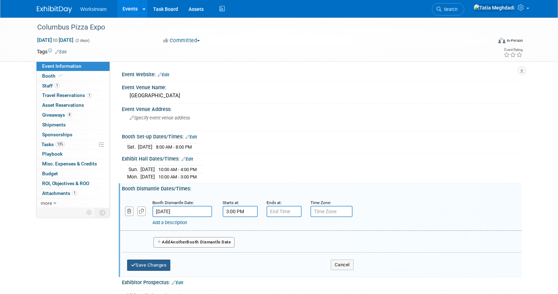
click at [145, 262] on button "Save Changes" at bounding box center [149, 264] width 44 height 11
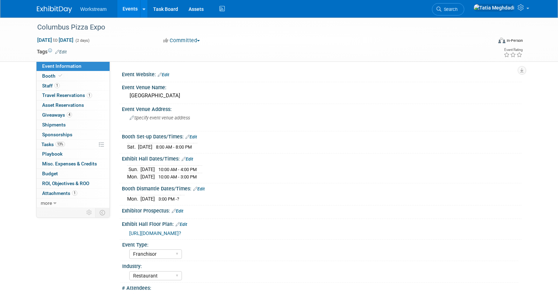
click at [201, 188] on link "Edit" at bounding box center [199, 188] width 12 height 5
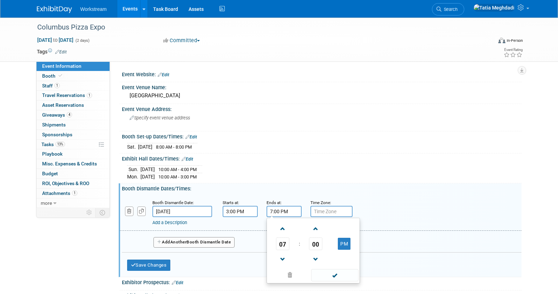
click at [278, 213] on input "7:00 PM" at bounding box center [284, 211] width 35 height 11
click at [282, 230] on span at bounding box center [283, 229] width 12 height 12
type input "9:00 PM"
click at [334, 274] on span at bounding box center [334, 275] width 47 height 12
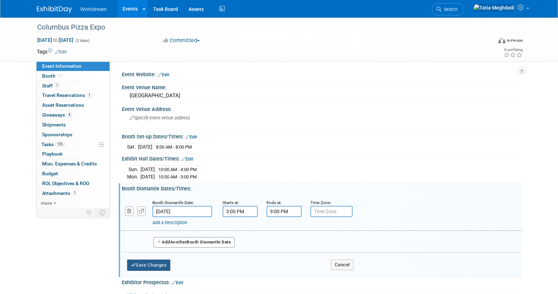
click at [143, 263] on button "Save Changes" at bounding box center [149, 264] width 44 height 11
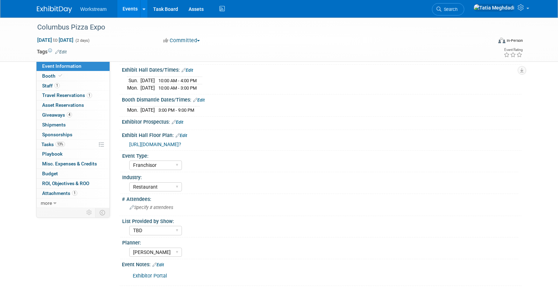
scroll to position [97, 0]
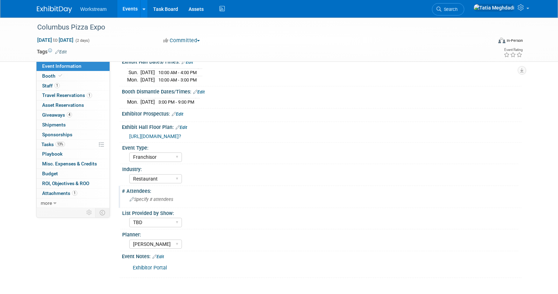
click at [154, 199] on span "Specify # attendees" at bounding box center [152, 199] width 44 height 5
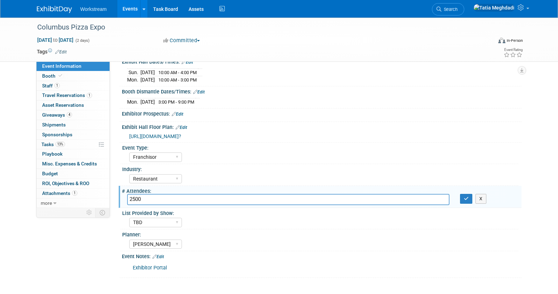
type input "2500"
click at [238, 232] on div "Planner:" at bounding box center [320, 233] width 396 height 9
click at [464, 199] on icon "button" at bounding box center [466, 198] width 5 height 5
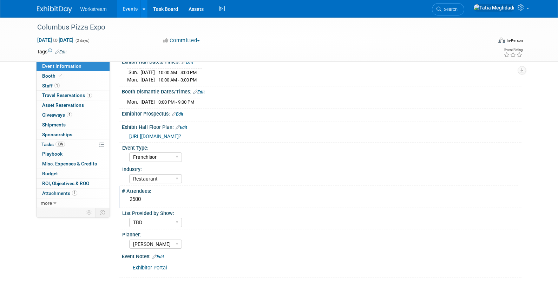
click at [162, 255] on link "Edit" at bounding box center [158, 256] width 12 height 5
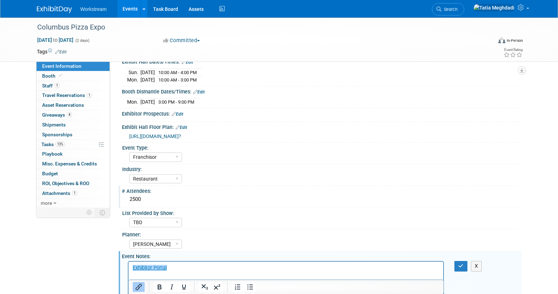
scroll to position [0, 0]
click at [174, 268] on p "﻿Exhibitor Portal" at bounding box center [285, 267] width 307 height 7
drag, startPoint x: 175, startPoint y: 275, endPoint x: 147, endPoint y: 265, distance: 29.5
click at [129, 273] on html "Exhibitor Portal Services Dashboard" at bounding box center [285, 270] width 315 height 17
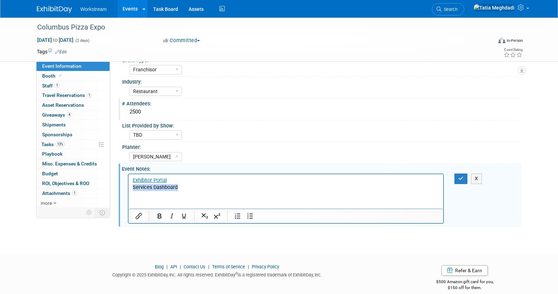
scroll to position [193, 0]
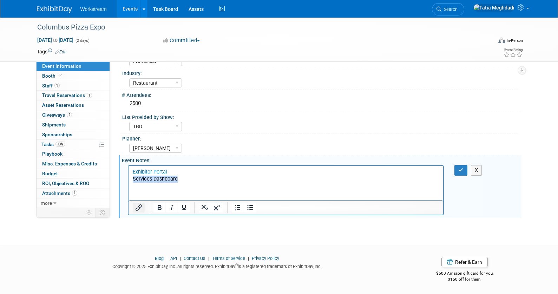
click at [142, 208] on icon "Insert/edit link" at bounding box center [138, 207] width 8 height 8
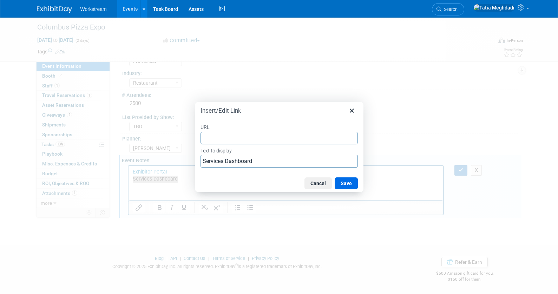
click at [226, 137] on input "URL" at bounding box center [278, 138] width 157 height 13
type input "https://pizzaexpocolumbus.pizzatoday.com/wp-content/uploads/2025/08/PizzaExpoCo…"
click at [338, 181] on button "Save" at bounding box center [346, 183] width 23 height 12
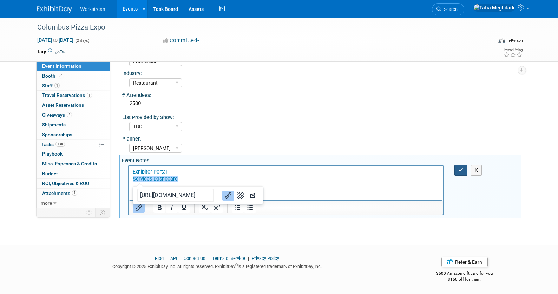
click at [460, 167] on button "button" at bounding box center [460, 170] width 13 height 10
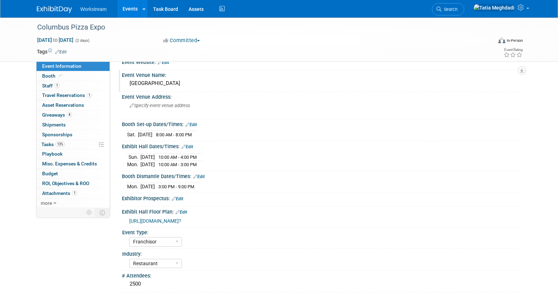
scroll to position [0, 0]
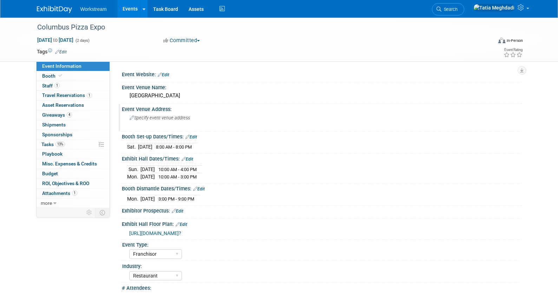
click at [158, 117] on span "Specify event venue address" at bounding box center [160, 117] width 60 height 5
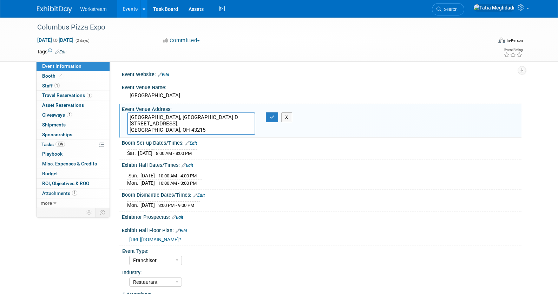
drag, startPoint x: 130, startPoint y: 124, endPoint x: 125, endPoint y: 114, distance: 11.2
click at [125, 114] on div "Greater Columbus Convention Center, Exhibit Hall D 400 N High St, Columbus, OH …" at bounding box center [191, 123] width 139 height 22
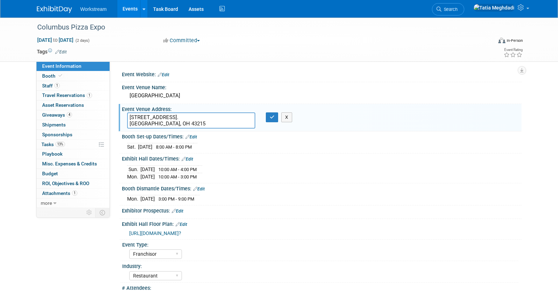
click at [221, 118] on textarea "400 N High St, Columbus, OH 43215. Columbus, OH 43215" at bounding box center [191, 120] width 128 height 16
drag, startPoint x: 164, startPoint y: 118, endPoint x: 228, endPoint y: 118, distance: 64.3
click at [228, 118] on textarea "400 N High St, Columbus, OH 43215 Columbus, OH 43215" at bounding box center [191, 120] width 128 height 16
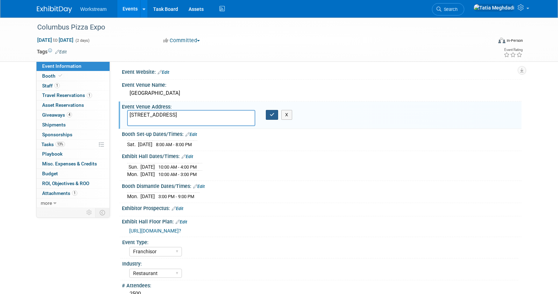
type textarea "400 N High St Columbus, OH 43215"
click at [271, 114] on icon "button" at bounding box center [272, 114] width 5 height 5
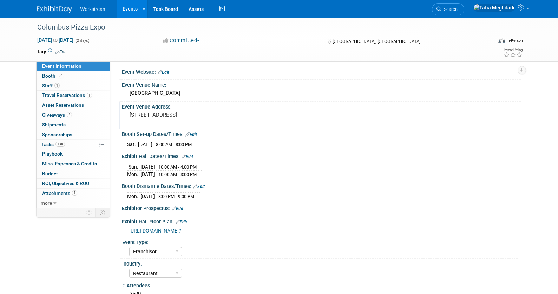
click at [130, 115] on pre "400 N High St Columbus, OH 43215" at bounding box center [205, 115] width 151 height 6
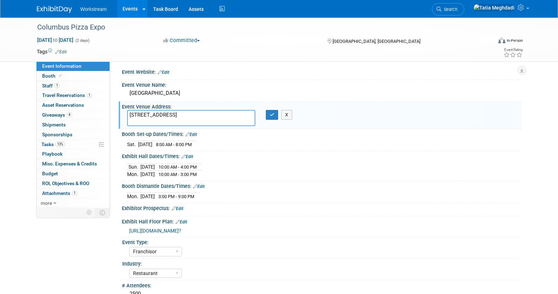
click at [129, 118] on textarea "400 N High St Columbus, OH 43215" at bounding box center [191, 118] width 128 height 16
click at [129, 117] on textarea "400 N High St Columbus, OH 43215" at bounding box center [191, 118] width 128 height 16
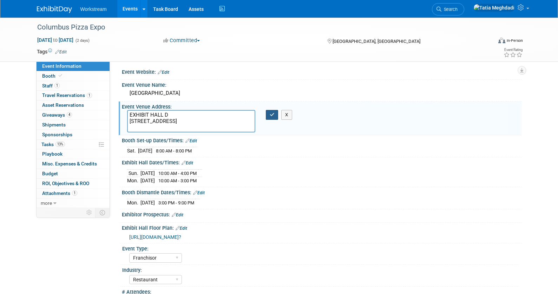
type textarea "EXHIBIT HALL D [STREET_ADDRESS]"
click at [270, 114] on icon "button" at bounding box center [272, 114] width 5 height 5
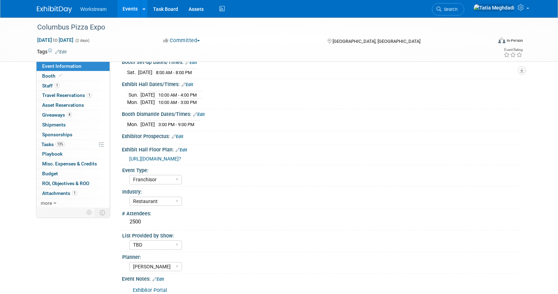
scroll to position [64, 0]
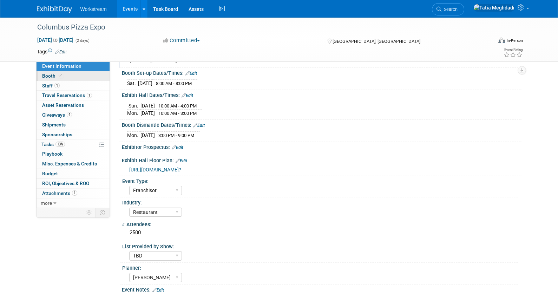
click at [48, 76] on span "Booth" at bounding box center [52, 76] width 21 height 6
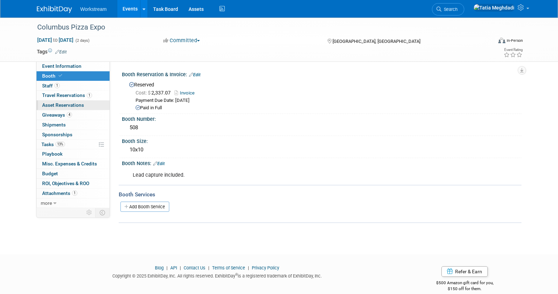
click at [60, 104] on span "Asset Reservations 0" at bounding box center [63, 105] width 42 height 6
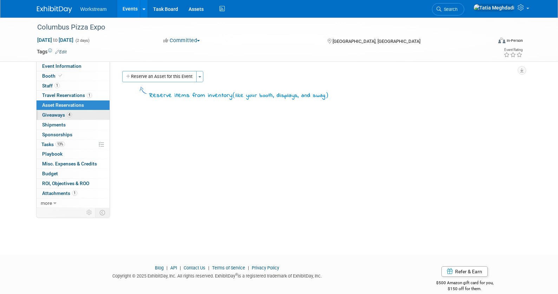
click at [55, 114] on span "Giveaways 4" at bounding box center [57, 115] width 30 height 6
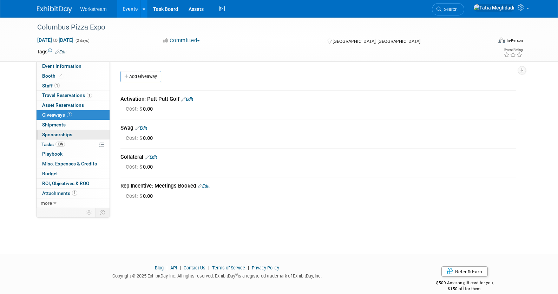
click at [53, 134] on span "Sponsorships 0" at bounding box center [57, 135] width 30 height 6
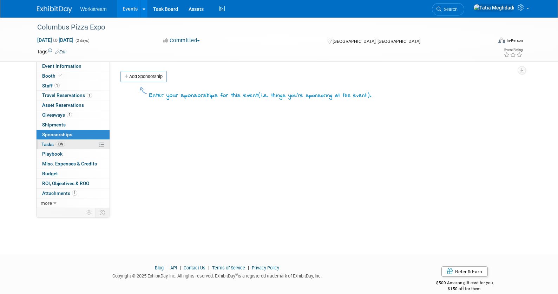
click at [50, 144] on span "Tasks 13%" at bounding box center [53, 145] width 24 height 6
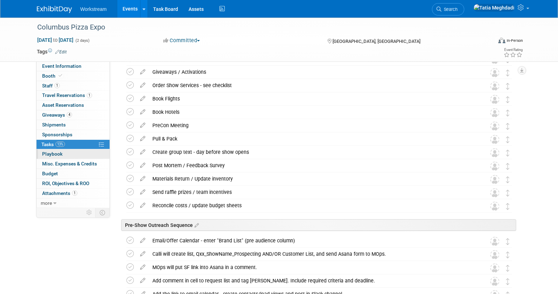
scroll to position [132, 0]
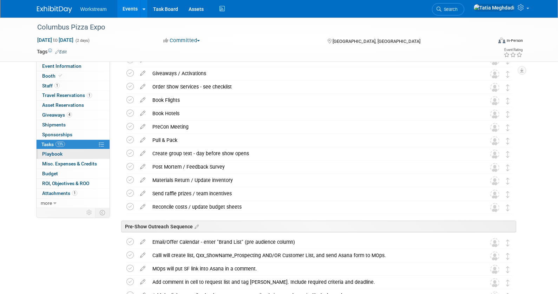
click at [52, 152] on span "Playbook 0" at bounding box center [52, 154] width 20 height 6
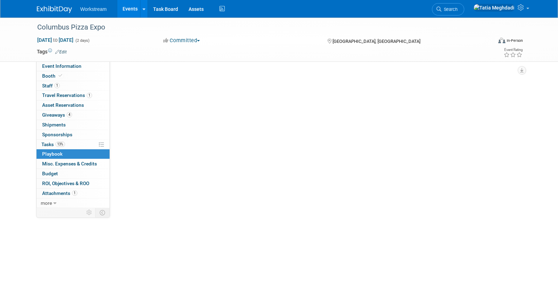
scroll to position [0, 0]
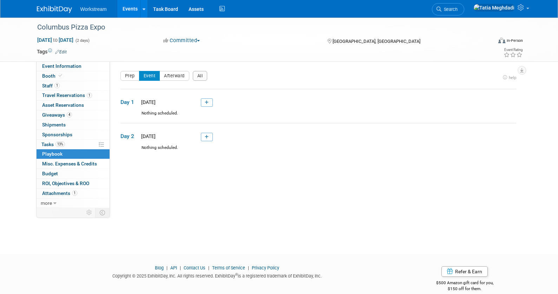
drag, startPoint x: 58, startPoint y: 162, endPoint x: 63, endPoint y: 163, distance: 4.7
click at [58, 162] on span "Misc. Expenses & Credits 0" at bounding box center [69, 164] width 55 height 6
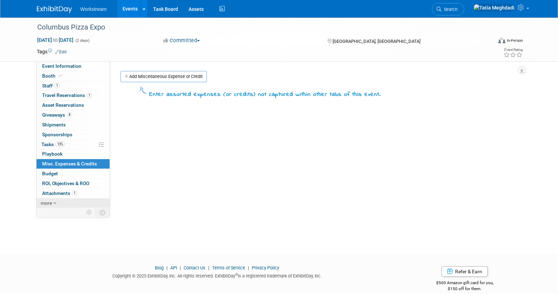
click at [52, 204] on span "more" at bounding box center [46, 203] width 11 height 6
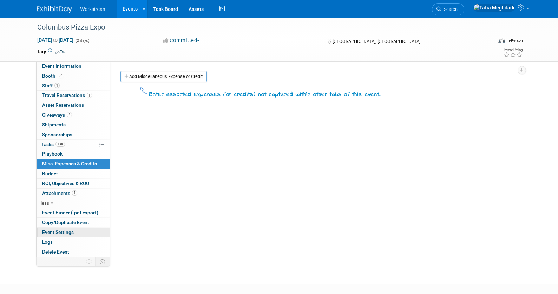
drag, startPoint x: 56, startPoint y: 232, endPoint x: 61, endPoint y: 229, distance: 6.1
click at [56, 232] on span "Event Settings" at bounding box center [58, 232] width 32 height 6
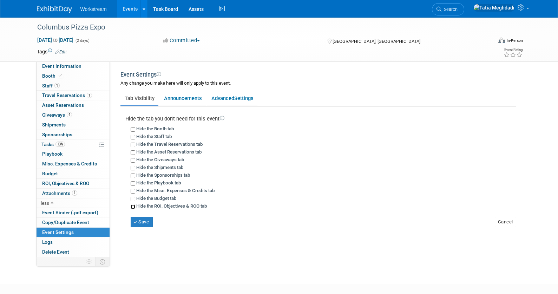
click at [134, 206] on input "Hide the ROI, Objectives & ROO tab" at bounding box center [133, 206] width 5 height 5
checkbox input "true"
click at [144, 222] on button "Save" at bounding box center [142, 222] width 22 height 11
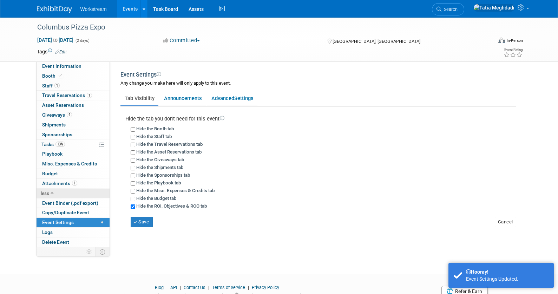
click at [51, 192] on icon at bounding box center [52, 193] width 3 height 5
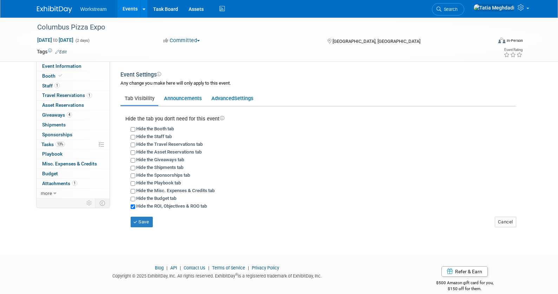
click at [134, 8] on link "Events" at bounding box center [130, 9] width 26 height 18
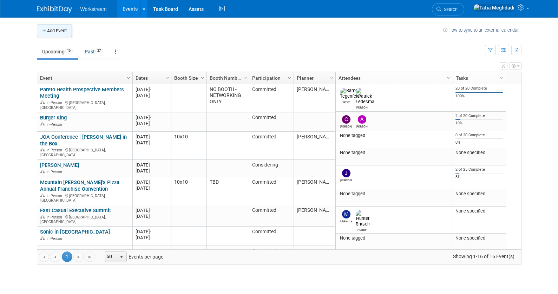
click at [60, 31] on button "Add Event" at bounding box center [54, 31] width 35 height 13
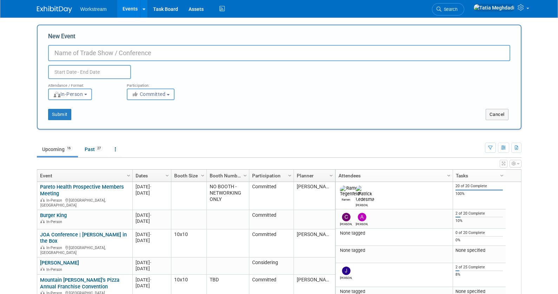
click at [75, 52] on input "New Event" at bounding box center [279, 53] width 462 height 16
type input "Long [PERSON_NAME] National Convention"
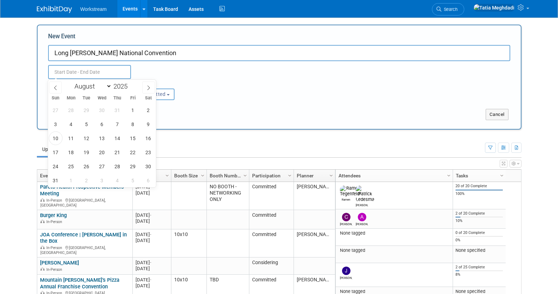
click at [62, 73] on input "text" at bounding box center [89, 72] width 83 height 14
click at [149, 87] on icon at bounding box center [148, 87] width 2 height 5
click at [57, 87] on icon at bounding box center [55, 87] width 5 height 5
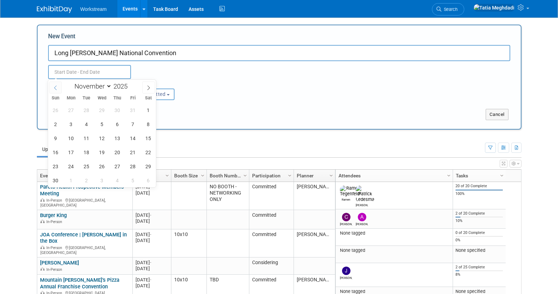
select select "9"
click at [59, 139] on span "12" at bounding box center [56, 138] width 14 height 14
click at [83, 138] on span "14" at bounding box center [87, 138] width 14 height 14
type input "[DATE] to [DATE]"
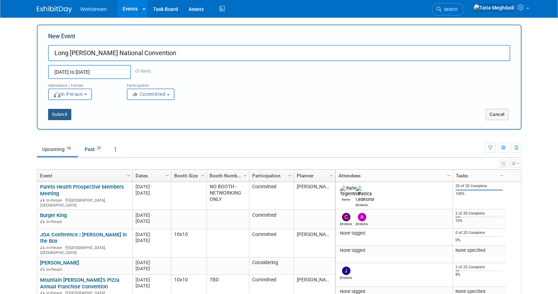
click at [61, 112] on button "Submit" at bounding box center [59, 114] width 23 height 11
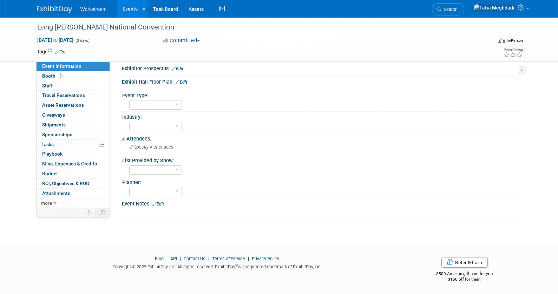
scroll to position [112, 0]
click at [146, 192] on select "[PERSON_NAME] [PERSON_NAME]" at bounding box center [155, 190] width 53 height 9
select select "[PERSON_NAME]"
click at [129, 186] on select "[PERSON_NAME] [PERSON_NAME]" at bounding box center [155, 190] width 53 height 9
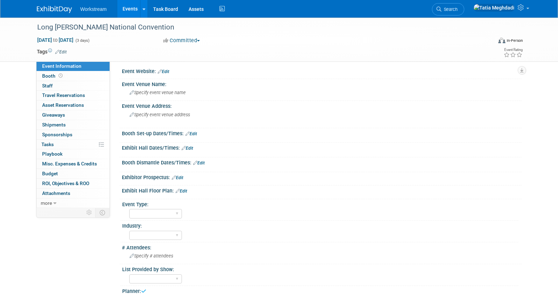
scroll to position [0, 0]
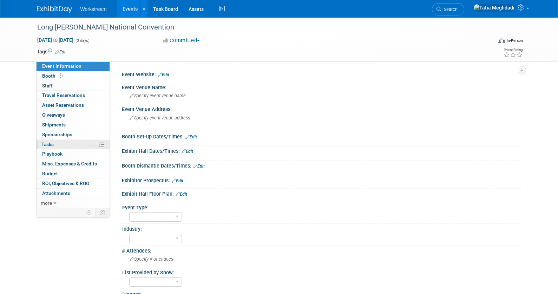
click at [45, 142] on span "Tasks 0%" at bounding box center [47, 145] width 12 height 6
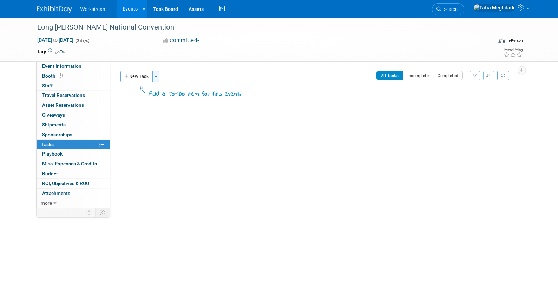
click at [156, 76] on span "button" at bounding box center [155, 76] width 3 height 1
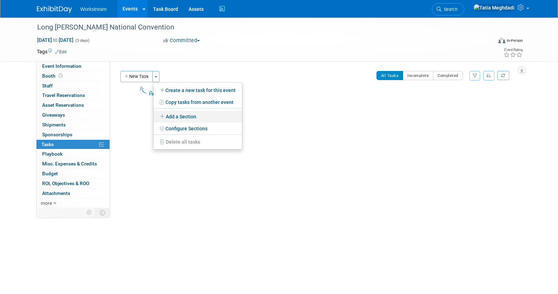
click at [185, 115] on link "Add a Section" at bounding box center [197, 117] width 88 height 12
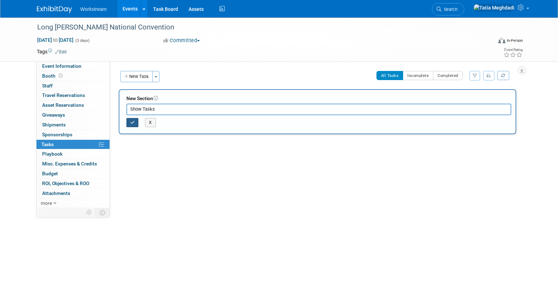
type input "Show Tasks"
drag, startPoint x: 131, startPoint y: 121, endPoint x: 134, endPoint y: 120, distance: 3.9
click at [131, 121] on icon "button" at bounding box center [132, 122] width 5 height 4
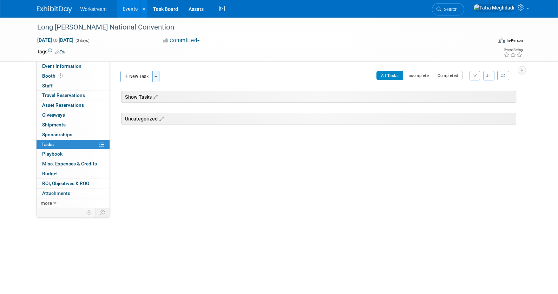
click at [158, 78] on button "Toggle Dropdown" at bounding box center [155, 76] width 7 height 11
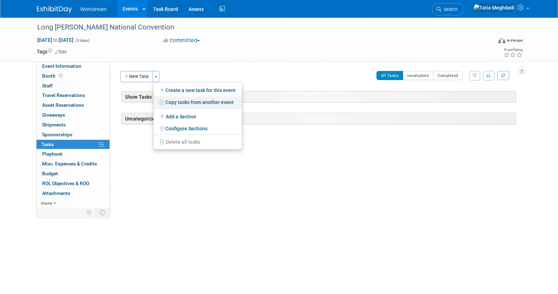
click at [191, 101] on link "Copy tasks from another event" at bounding box center [197, 102] width 88 height 12
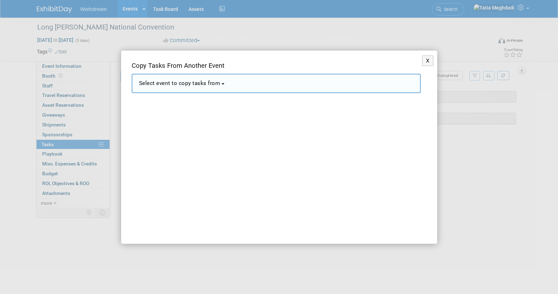
click at [168, 84] on span "Select event to copy tasks from" at bounding box center [179, 83] width 81 height 6
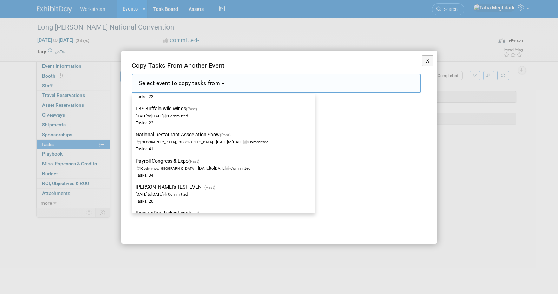
scroll to position [801, 0]
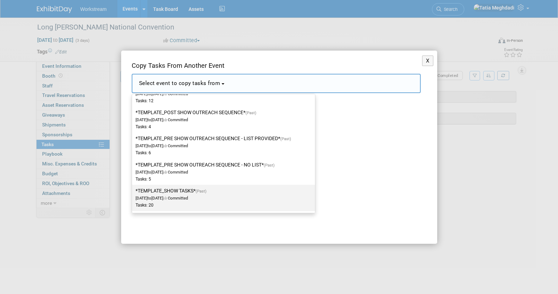
click at [168, 192] on label "*TEMPLATE_SHOW TASKS* (Past) [DATE] to [DATE] Committed Tasks: 20" at bounding box center [222, 197] width 172 height 23
click at [133, 192] on input "*TEMPLATE_SHOW TASKS* (Past) [DATE] to [DATE] Committed Tasks: 20" at bounding box center [131, 191] width 5 height 5
select select "11140526"
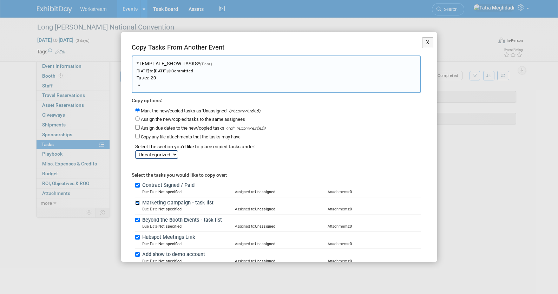
click at [137, 203] on input "Marketing Campaign - task list" at bounding box center [137, 202] width 5 height 5
click at [138, 203] on input "Marketing Campaign - task list" at bounding box center [137, 202] width 5 height 5
checkbox input "true"
click at [157, 153] on select "Show Tasks Uncategorized" at bounding box center [156, 154] width 43 height 8
select select "11273670"
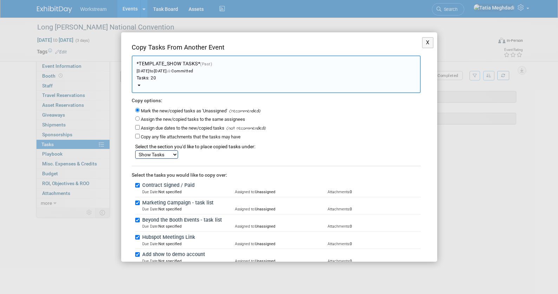
click at [135, 150] on select "Show Tasks Uncategorized" at bounding box center [156, 154] width 43 height 8
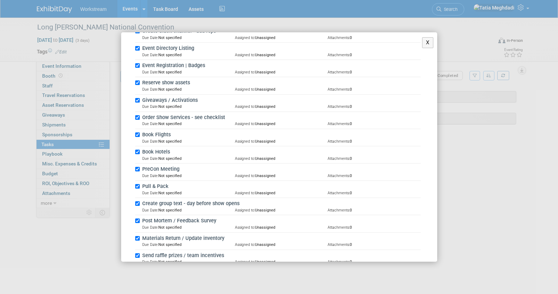
scroll to position [296, 0]
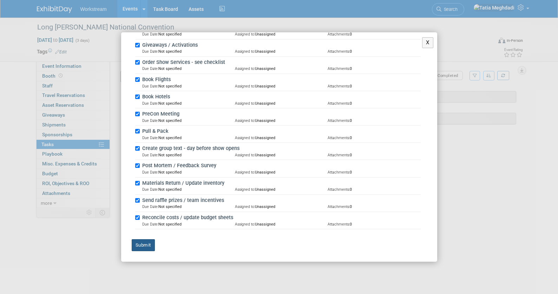
click at [146, 244] on button "Submit" at bounding box center [143, 245] width 23 height 12
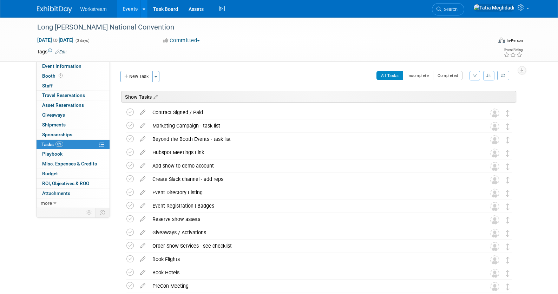
click at [134, 8] on link "Events" at bounding box center [130, 9] width 26 height 18
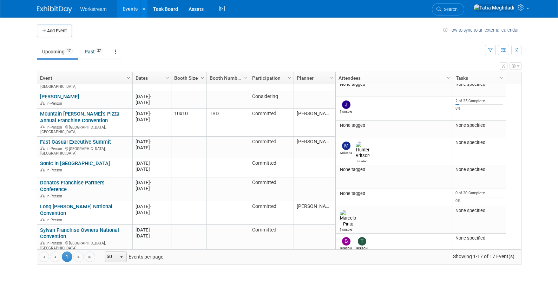
scroll to position [110, 0]
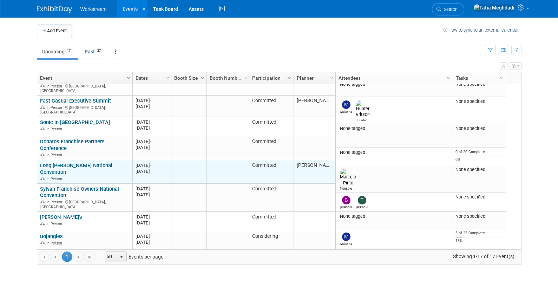
click at [88, 162] on link "Long [PERSON_NAME] National Convention" at bounding box center [76, 168] width 72 height 13
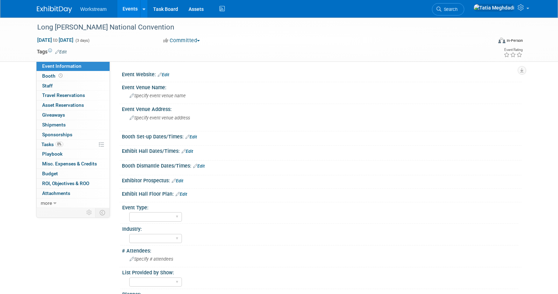
select select "[PERSON_NAME]"
click at [141, 213] on select "Field Test Franchisor Brand MSA Brand NON MSA Internal Industry Customer" at bounding box center [155, 216] width 53 height 9
select select "Franchisor"
click at [129, 212] on select "Field Test Franchisor Brand MSA Brand NON MSA Internal Industry Customer" at bounding box center [155, 216] width 53 height 9
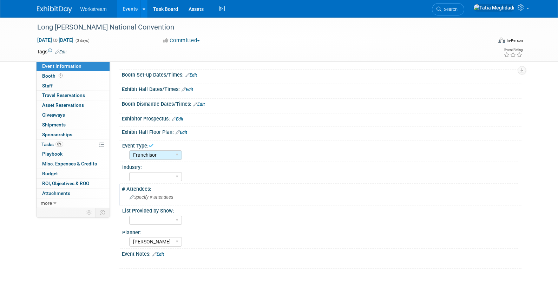
scroll to position [67, 0]
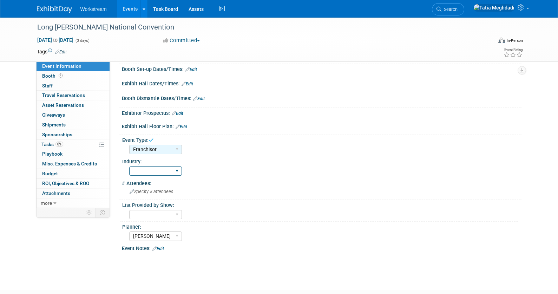
click at [145, 172] on select "Accounting Broker/Benefits Restaurant Healthcare Hospitality Misc/Other" at bounding box center [155, 170] width 53 height 9
select select "Restaurant"
click at [129, 166] on select "Accounting Broker/Benefits Restaurant Healthcare Hospitality Misc/Other" at bounding box center [155, 170] width 53 height 9
click at [150, 216] on select "Yes No TBD" at bounding box center [155, 214] width 53 height 9
select select "TBD"
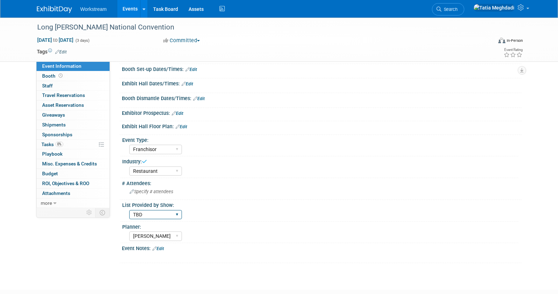
click at [129, 210] on select "Yes No TBD" at bounding box center [155, 214] width 53 height 9
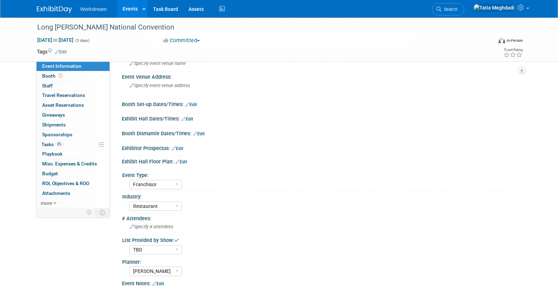
scroll to position [0, 0]
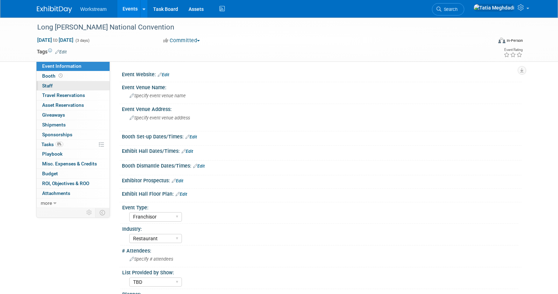
click at [47, 85] on span "Staff 0" at bounding box center [47, 86] width 11 height 6
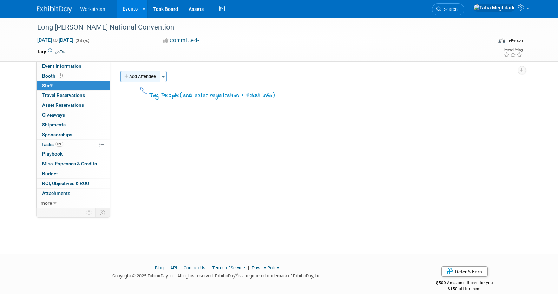
click at [142, 78] on button "Add Attendee" at bounding box center [140, 76] width 40 height 11
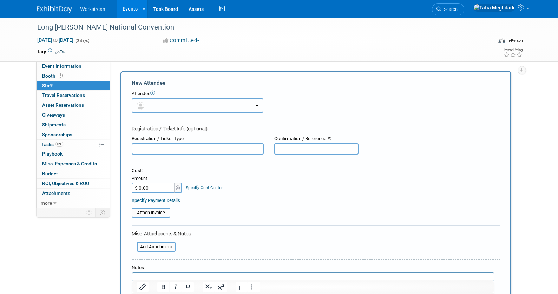
click at [156, 105] on button "button" at bounding box center [198, 105] width 132 height 14
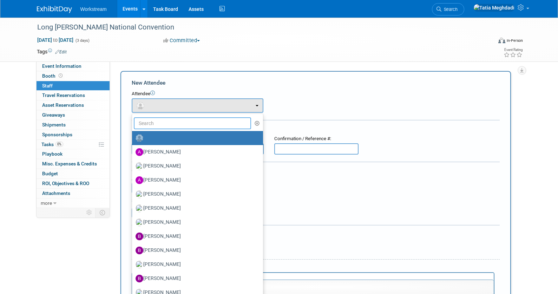
click at [153, 126] on input "text" at bounding box center [193, 123] width 118 height 12
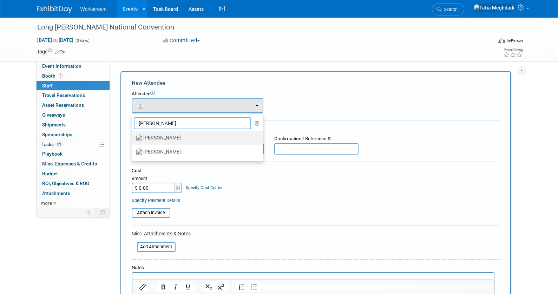
type input "josh"
drag, startPoint x: 154, startPoint y: 137, endPoint x: 196, endPoint y: 133, distance: 41.3
click at [155, 137] on label "Josh Lu" at bounding box center [196, 137] width 120 height 11
click at [181, 137] on label "Josh Lu" at bounding box center [196, 137] width 120 height 11
click at [133, 137] on input "Josh Lu" at bounding box center [131, 137] width 5 height 5
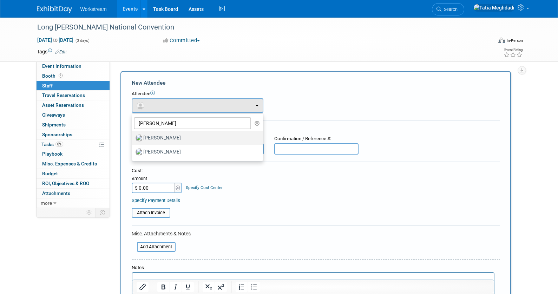
select select "91398b7d-eed4-40a6-9076-1dba439c219d"
select select "100"
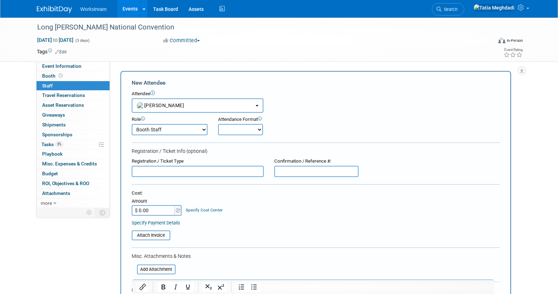
click at [232, 128] on select "Onsite Remote" at bounding box center [240, 129] width 45 height 11
select select "1"
click at [218, 124] on select "Onsite Remote" at bounding box center [240, 129] width 45 height 11
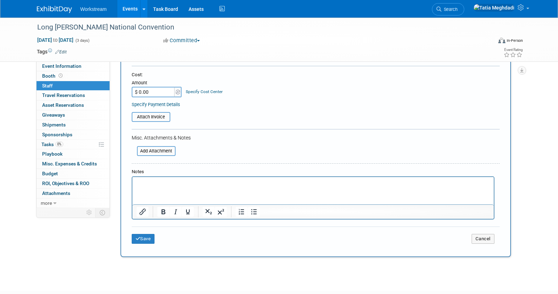
scroll to position [164, 0]
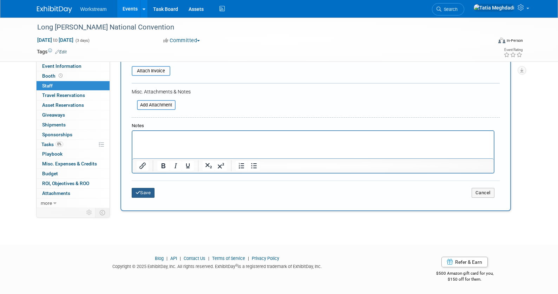
click at [146, 192] on button "Save" at bounding box center [143, 193] width 23 height 10
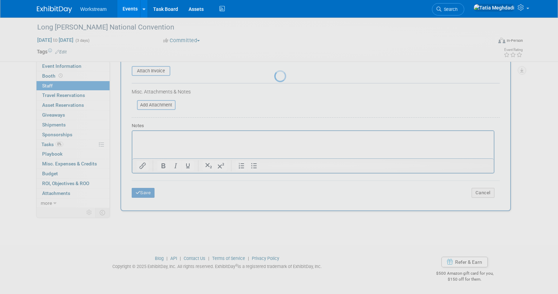
scroll to position [9, 0]
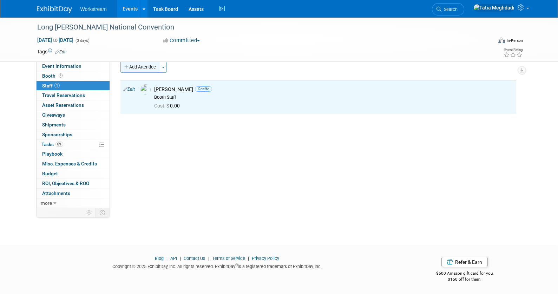
click at [132, 68] on button "Add Attendee" at bounding box center [140, 66] width 40 height 11
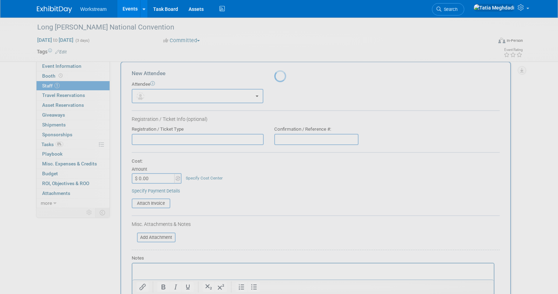
scroll to position [0, 0]
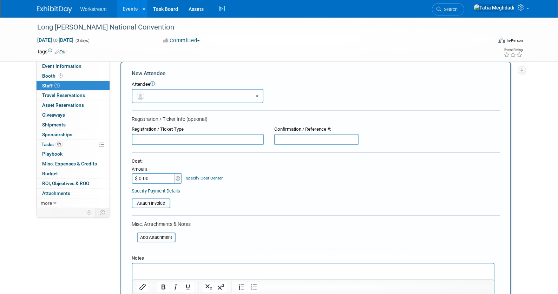
click at [157, 98] on button "button" at bounding box center [198, 96] width 132 height 14
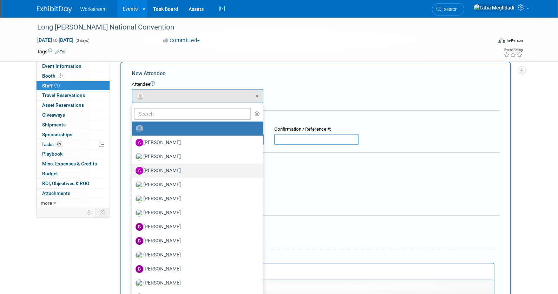
click at [165, 169] on label "[PERSON_NAME]" at bounding box center [196, 170] width 120 height 11
click at [133, 169] on input "[PERSON_NAME]" at bounding box center [131, 169] width 5 height 5
select select "5d581ceb-bb27-404e-8f8e-9a11a1c0308a"
select select "100"
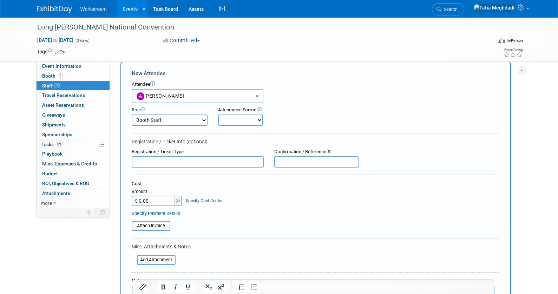
click at [228, 124] on select "Onsite Remote" at bounding box center [240, 119] width 45 height 11
select select "1"
click at [218, 114] on select "Onsite Remote" at bounding box center [240, 119] width 45 height 11
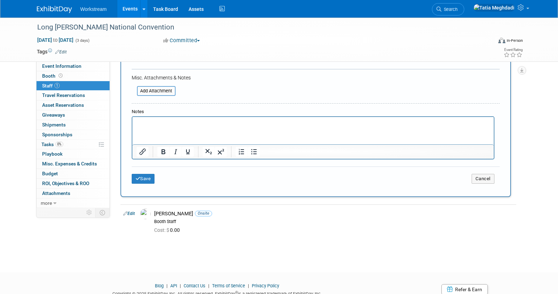
scroll to position [206, 0]
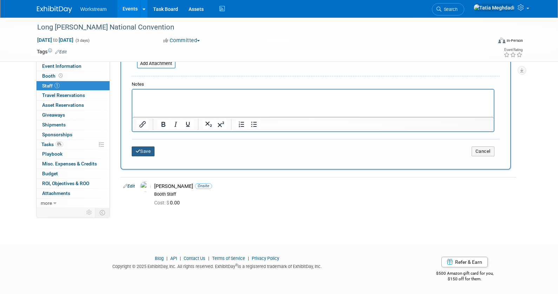
click at [145, 152] on button "Save" at bounding box center [143, 151] width 23 height 10
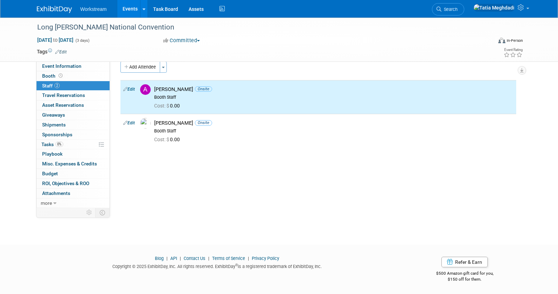
scroll to position [0, 0]
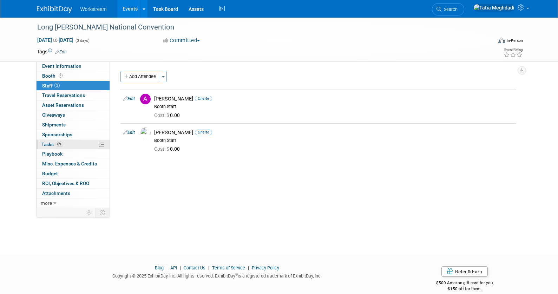
click at [49, 143] on span "Tasks 0%" at bounding box center [52, 145] width 22 height 6
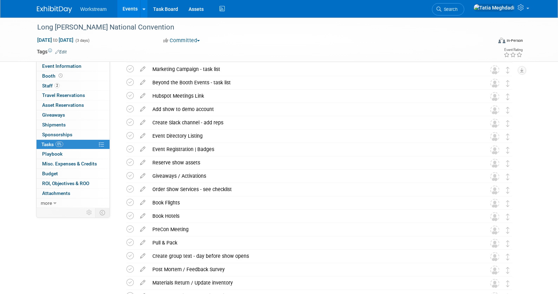
scroll to position [59, 0]
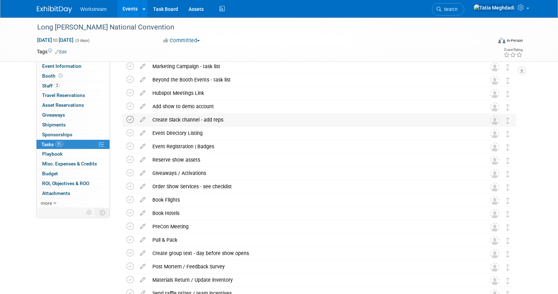
click at [130, 119] on icon at bounding box center [129, 119] width 7 height 7
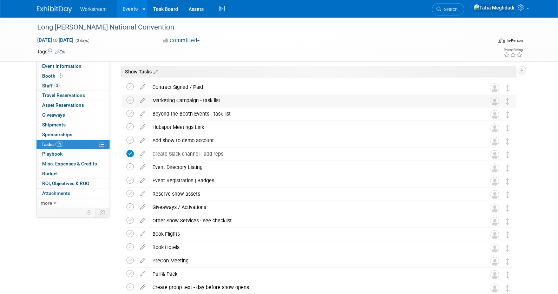
scroll to position [0, 0]
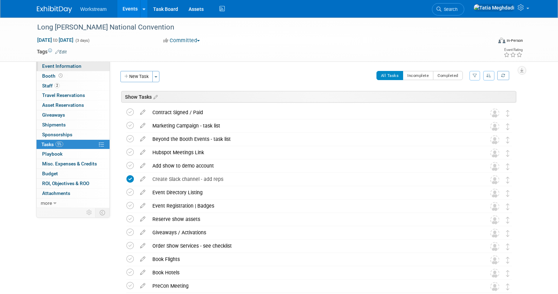
click at [68, 64] on span "Event Information" at bounding box center [61, 66] width 39 height 6
select select "Franchisor"
select select "Restaurant"
select select "TBD"
select select "[PERSON_NAME]"
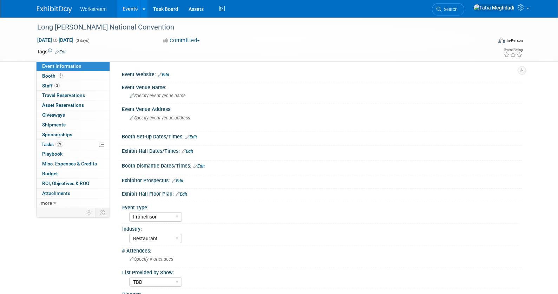
click at [132, 11] on link "Events" at bounding box center [130, 9] width 26 height 18
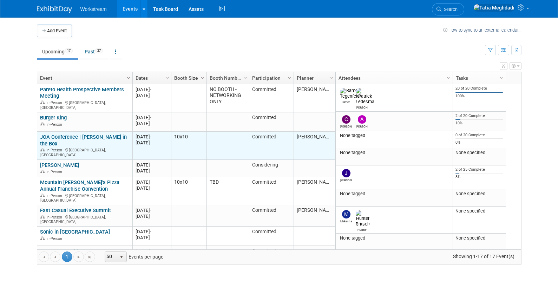
click at [74, 134] on link "JOA Conference | [PERSON_NAME] in the Box" at bounding box center [83, 140] width 87 height 13
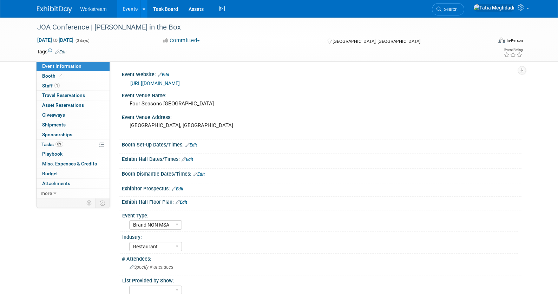
select select "Brand NON MSA"
select select "Restaurant"
select select "[PERSON_NAME]"
click at [48, 85] on span "Staff 1" at bounding box center [51, 86] width 18 height 6
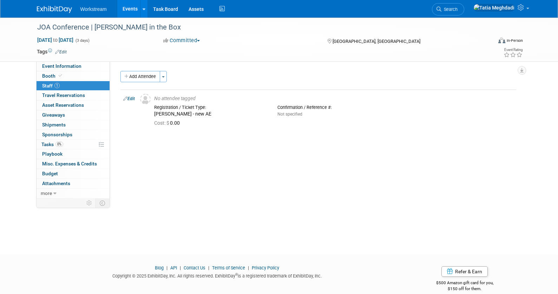
click at [134, 9] on link "Events" at bounding box center [130, 9] width 26 height 18
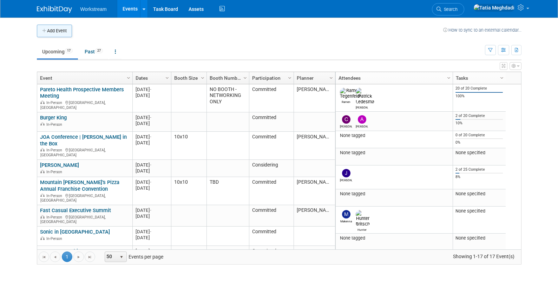
click at [58, 33] on button "Add Event" at bounding box center [54, 31] width 35 height 13
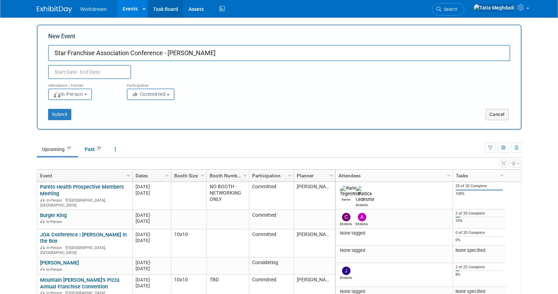
type input "Star Franchise Association Conference - [PERSON_NAME]"
click at [63, 72] on input "text" at bounding box center [89, 72] width 83 height 14
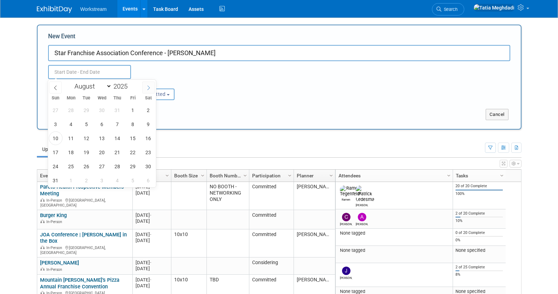
click at [147, 86] on icon at bounding box center [148, 87] width 5 height 5
select select "8"
click at [57, 152] on span "21" at bounding box center [56, 152] width 14 height 14
click at [99, 151] on span "24" at bounding box center [102, 152] width 14 height 14
type input "[DATE] to [DATE]"
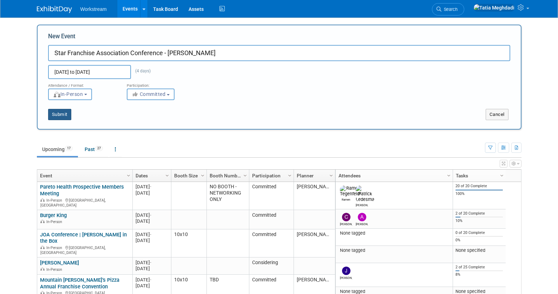
click at [59, 114] on button "Submit" at bounding box center [59, 114] width 23 height 11
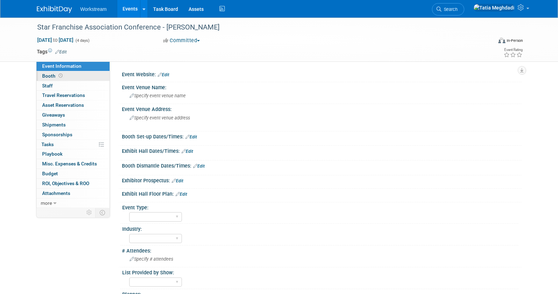
click at [52, 75] on span "Booth" at bounding box center [53, 76] width 22 height 6
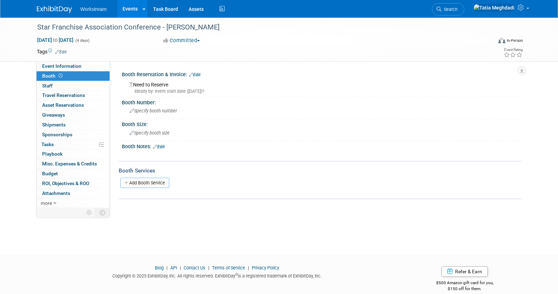
click at [196, 74] on link "Edit" at bounding box center [195, 74] width 12 height 5
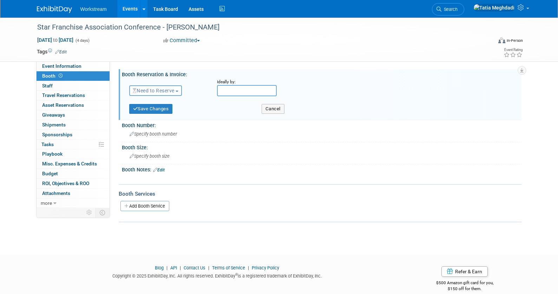
click at [149, 91] on span "Need to Reserve" at bounding box center [154, 91] width 42 height 6
click at [148, 109] on link "Reserved" at bounding box center [167, 112] width 75 height 10
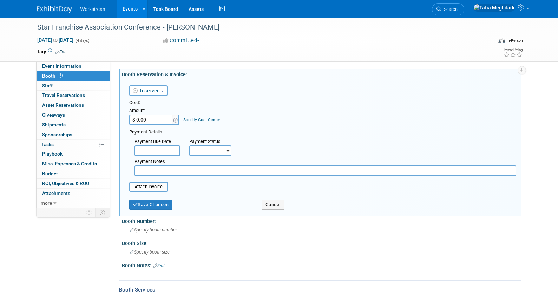
click at [151, 120] on input "$ 0.00" at bounding box center [151, 119] width 44 height 11
type input "$ 7,250.16"
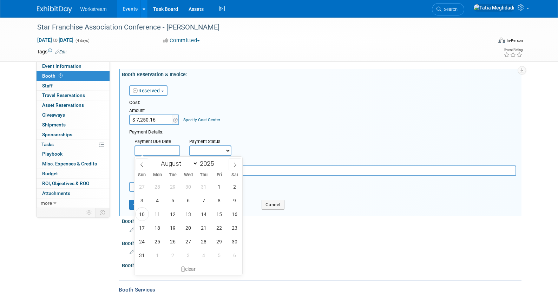
click at [154, 150] on input "text" at bounding box center [157, 150] width 46 height 11
click at [143, 212] on span "10" at bounding box center [142, 214] width 14 height 14
type input "[DATE]"
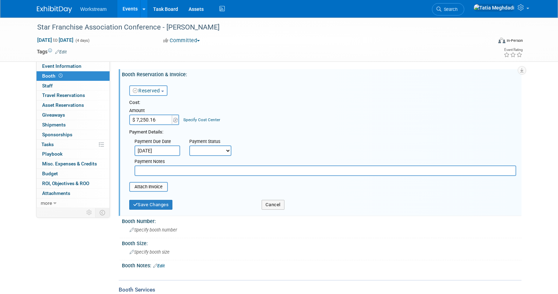
click at [204, 152] on select "Not Paid Yet Partially Paid Paid in Full" at bounding box center [210, 150] width 42 height 11
select select "1"
click at [189, 145] on select "Not Paid Yet Partially Paid Paid in Full" at bounding box center [210, 150] width 42 height 11
click at [153, 184] on input "file" at bounding box center [126, 187] width 84 height 8
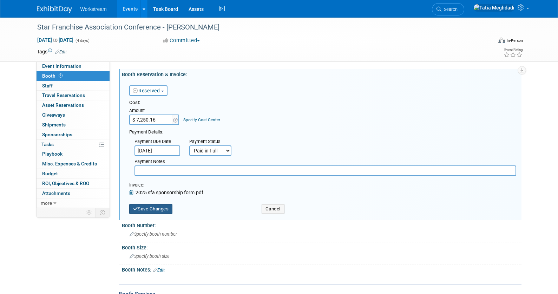
drag, startPoint x: 158, startPoint y: 208, endPoint x: 163, endPoint y: 207, distance: 4.6
click at [158, 208] on button "Save Changes" at bounding box center [151, 209] width 44 height 10
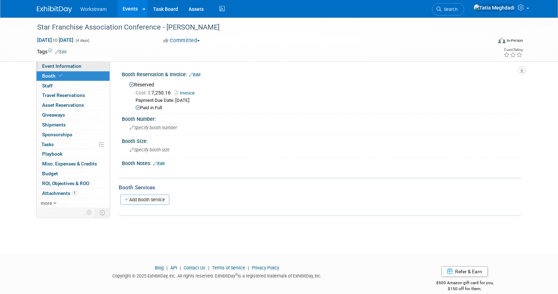
click at [68, 67] on span "Event Information" at bounding box center [61, 66] width 39 height 6
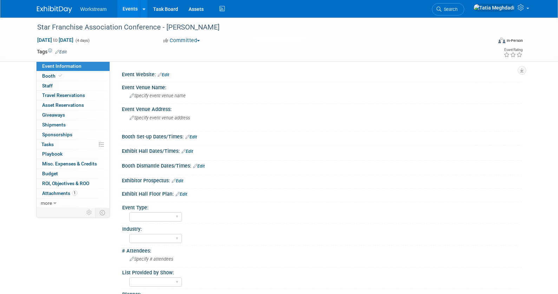
click at [162, 73] on icon at bounding box center [160, 74] width 4 height 5
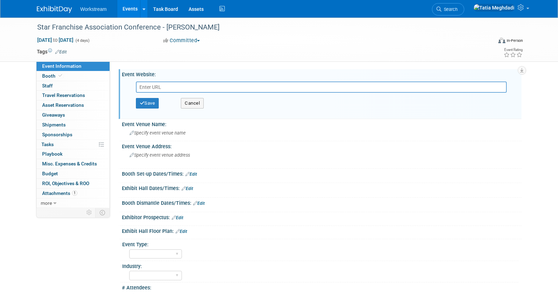
click at [162, 87] on input "text" at bounding box center [321, 86] width 371 height 11
type input "[URL][DOMAIN_NAME]"
click at [154, 104] on button "Save" at bounding box center [147, 103] width 23 height 11
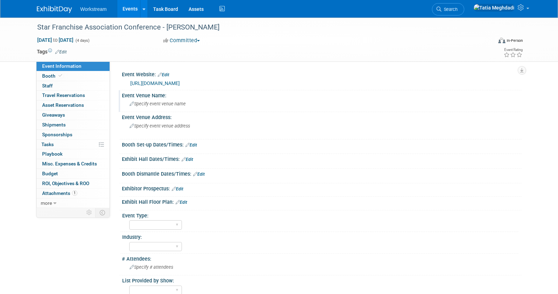
click at [164, 105] on span "Specify event venue name" at bounding box center [158, 103] width 56 height 5
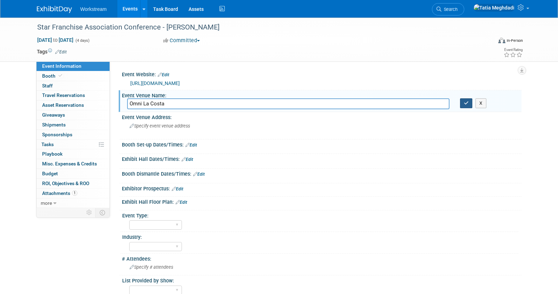
type input "Omni La Costa"
drag, startPoint x: 466, startPoint y: 103, endPoint x: 393, endPoint y: 129, distance: 77.1
click at [465, 103] on icon "button" at bounding box center [466, 103] width 5 height 5
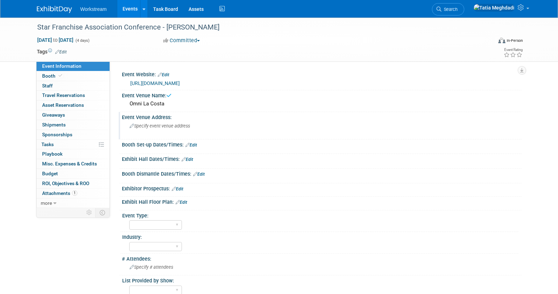
click at [168, 128] on span "Specify event venue address" at bounding box center [160, 125] width 60 height 5
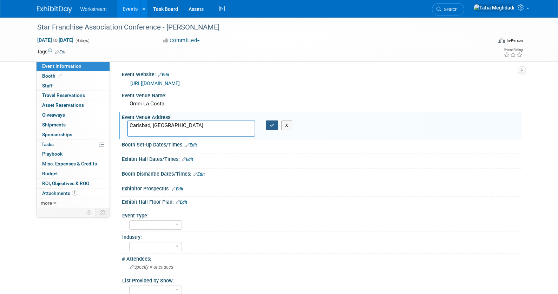
type textarea "Carlsbad, [GEOGRAPHIC_DATA]"
click at [274, 124] on icon "button" at bounding box center [272, 125] width 5 height 5
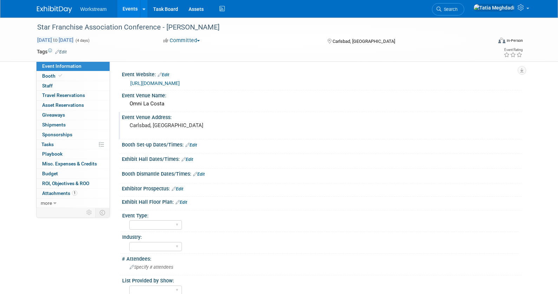
click at [74, 40] on span "[DATE] to [DATE]" at bounding box center [55, 40] width 37 height 6
select select "8"
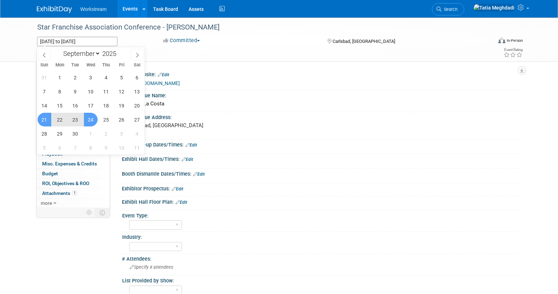
click at [77, 118] on span "23" at bounding box center [75, 120] width 14 height 14
type input "[DATE]"
click at [42, 119] on span "21" at bounding box center [45, 120] width 14 height 14
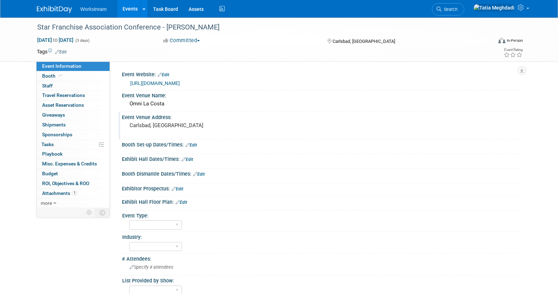
click at [337, 132] on div "Event Venue Address: [GEOGRAPHIC_DATA], [GEOGRAPHIC_DATA]" at bounding box center [320, 125] width 403 height 27
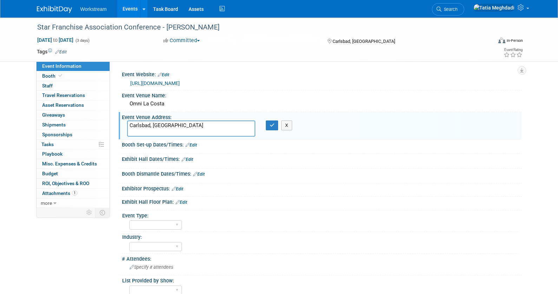
click at [307, 165] on div at bounding box center [321, 165] width 389 height 2
click at [152, 222] on select "Field Test Franchisor Brand MSA Brand NON MSA Internal Industry Customer" at bounding box center [155, 224] width 53 height 9
click at [129, 220] on select "Field Test Franchisor Brand MSA Brand NON MSA Internal Industry Customer" at bounding box center [155, 224] width 53 height 9
click at [151, 226] on select "Field Test Franchisor Brand MSA Brand NON MSA Internal Industry Customer" at bounding box center [155, 224] width 53 height 9
click at [152, 226] on select "Field Test Franchisor Brand MSA Brand NON MSA Internal Industry Customer" at bounding box center [155, 224] width 53 height 9
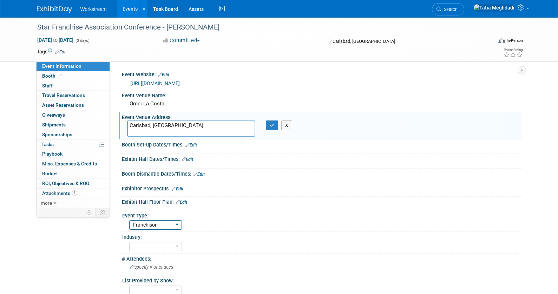
select select "Brand NON MSA"
click at [129, 220] on select "Field Test Franchisor Brand MSA Brand NON MSA Internal Industry Customer" at bounding box center [155, 224] width 53 height 9
click at [149, 246] on select "Accounting Broker/Benefits Restaurant Healthcare Hospitality Misc/Other" at bounding box center [155, 246] width 53 height 9
select select "Restaurant"
click at [129, 242] on select "Accounting Broker/Benefits Restaurant Healthcare Hospitality Misc/Other" at bounding box center [155, 246] width 53 height 9
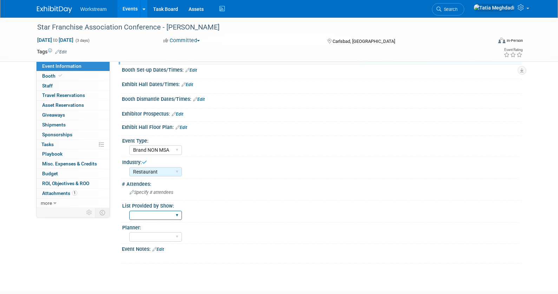
scroll to position [84, 0]
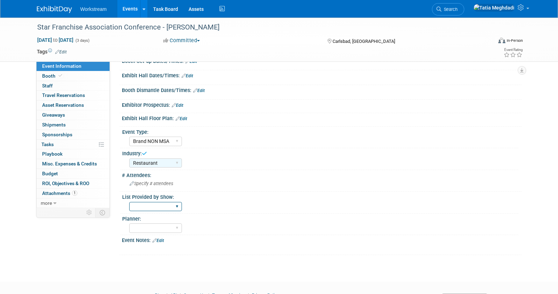
click at [153, 207] on select "Yes No TBD" at bounding box center [155, 206] width 53 height 9
select select "TBD"
click at [129, 202] on select "Yes No TBD" at bounding box center [155, 206] width 53 height 9
click at [147, 230] on select "Tatia Meghdadi Amelia Hapgood" at bounding box center [155, 227] width 53 height 9
select select "[PERSON_NAME]"
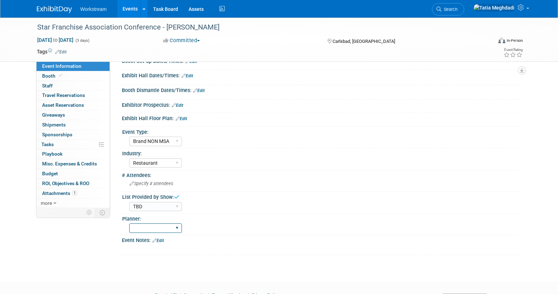
click at [129, 223] on select "Tatia Meghdadi Amelia Hapgood" at bounding box center [155, 227] width 53 height 9
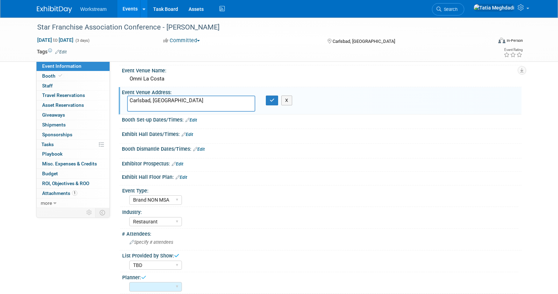
scroll to position [0, 0]
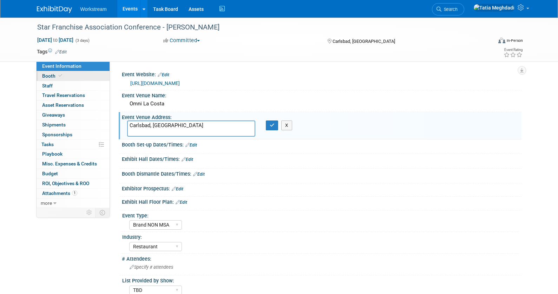
click at [49, 76] on span "Booth" at bounding box center [52, 76] width 21 height 6
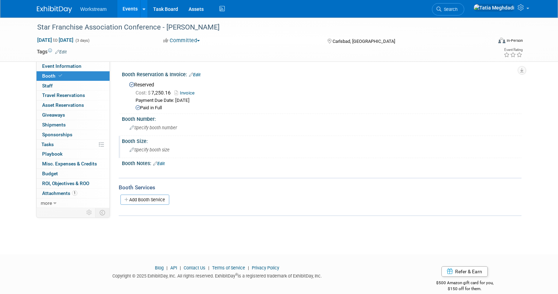
click at [152, 147] on span "Specify booth size" at bounding box center [150, 149] width 40 height 5
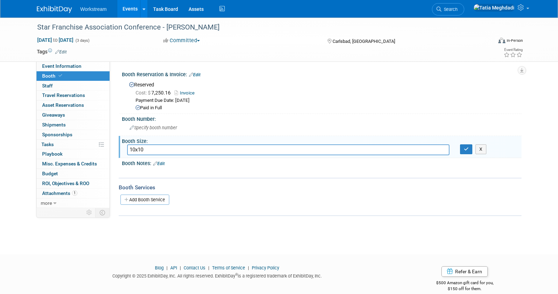
type input "10x10"
click at [236, 181] on div "Booth Services Add Booth Service" at bounding box center [320, 197] width 403 height 38
click at [467, 149] on icon "button" at bounding box center [466, 149] width 5 height 5
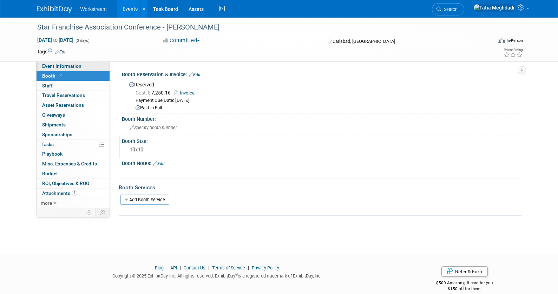
click at [54, 66] on span "Event Information" at bounding box center [61, 66] width 39 height 6
select select "Brand NON MSA"
select select "Restaurant"
select select "TBD"
select select "[PERSON_NAME]"
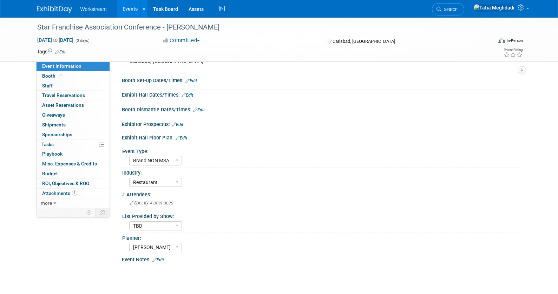
scroll to position [120, 0]
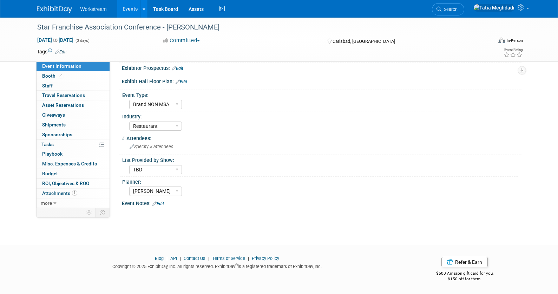
click at [162, 202] on link "Edit" at bounding box center [158, 203] width 12 height 5
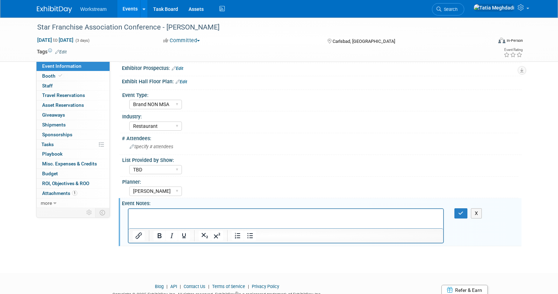
scroll to position [0, 0]
click at [458, 212] on icon "button" at bounding box center [460, 213] width 5 height 5
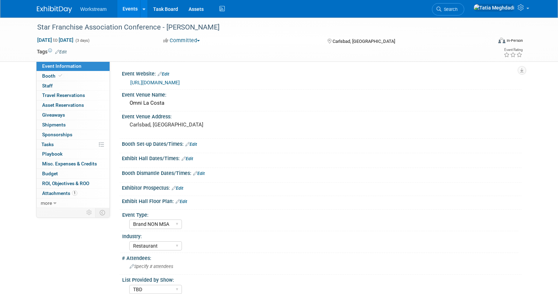
scroll to position [2, 0]
click at [171, 83] on link "[URL][DOMAIN_NAME]" at bounding box center [155, 82] width 50 height 6
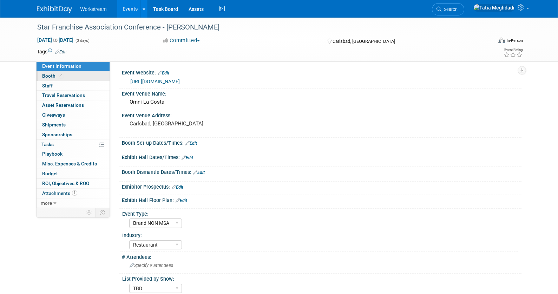
click at [53, 76] on span "Booth" at bounding box center [52, 76] width 21 height 6
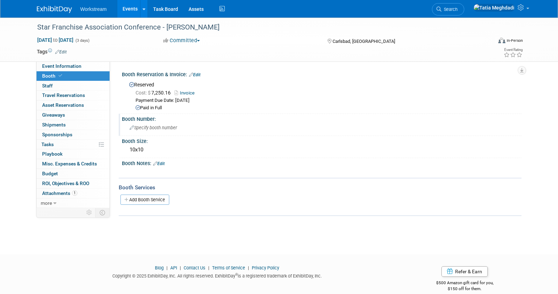
scroll to position [9, 0]
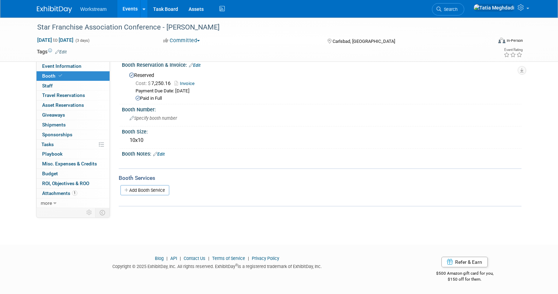
click at [163, 153] on link "Edit" at bounding box center [159, 154] width 12 height 5
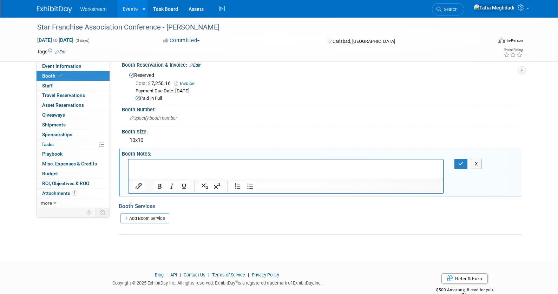
scroll to position [0, 0]
click at [460, 162] on icon "button" at bounding box center [460, 163] width 5 height 5
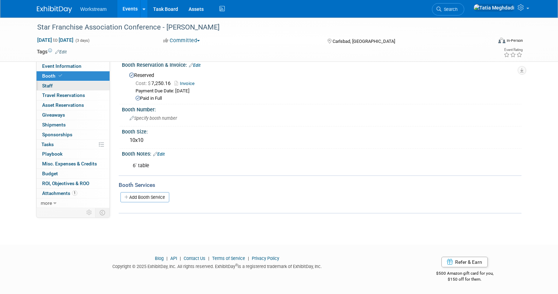
click at [48, 86] on span "Staff 0" at bounding box center [47, 86] width 11 height 6
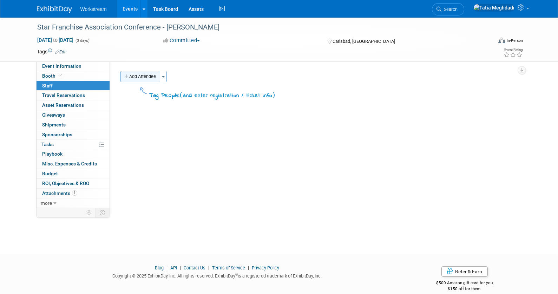
click at [127, 76] on icon "button" at bounding box center [126, 76] width 5 height 5
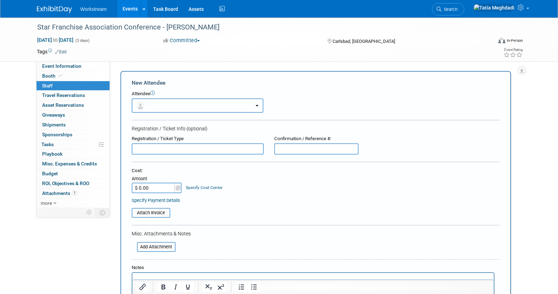
click at [157, 105] on button "button" at bounding box center [198, 105] width 132 height 14
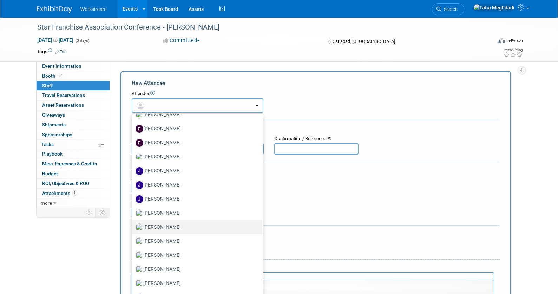
scroll to position [292, 0]
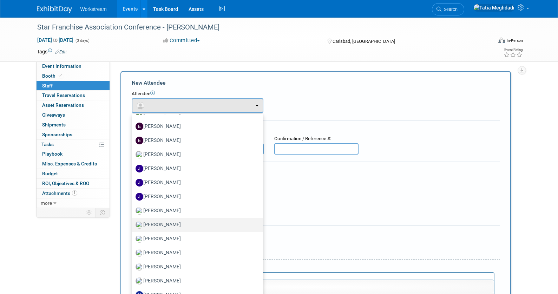
click at [150, 223] on label "Josh Lu" at bounding box center [196, 224] width 120 height 11
click at [133, 223] on input "Josh Lu" at bounding box center [131, 224] width 5 height 5
select select "91398b7d-eed4-40a6-9076-1dba439c219d"
select select "100"
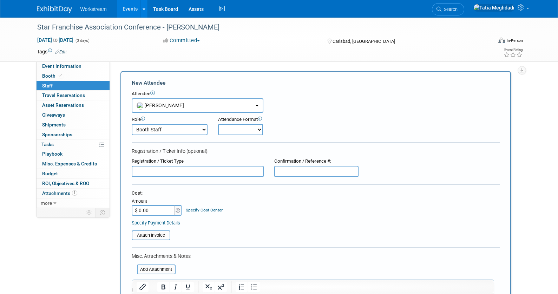
click at [229, 133] on select "Onsite Remote" at bounding box center [240, 129] width 45 height 11
select select "1"
click at [218, 124] on select "Onsite Remote" at bounding box center [240, 129] width 45 height 11
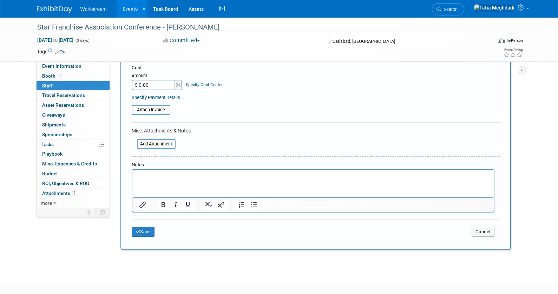
scroll to position [164, 0]
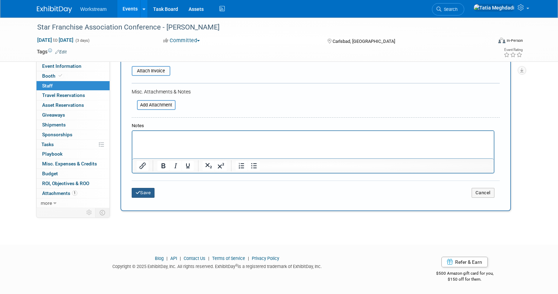
click at [147, 193] on button "Save" at bounding box center [143, 193] width 23 height 10
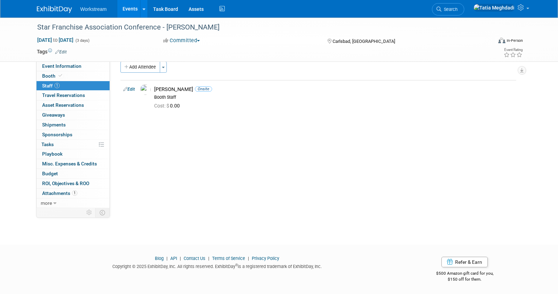
scroll to position [0, 0]
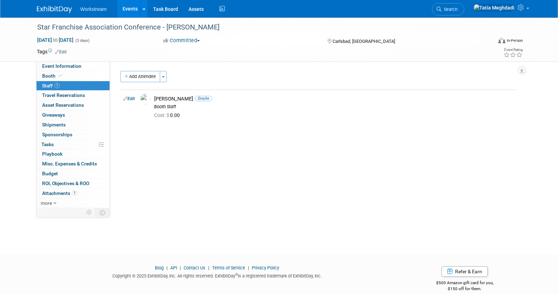
click at [133, 8] on link "Events" at bounding box center [130, 9] width 26 height 18
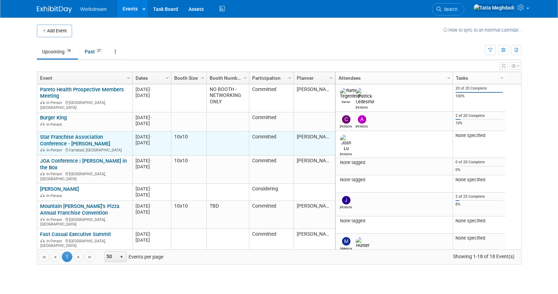
click at [56, 134] on link "Star Franchise Association Conference - [PERSON_NAME]" at bounding box center [75, 140] width 70 height 13
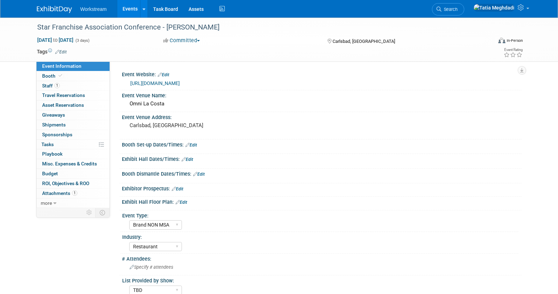
select select "Brand NON MSA"
select select "Restaurant"
select select "TBD"
select select "[PERSON_NAME]"
click at [49, 73] on span "Booth" at bounding box center [52, 76] width 21 height 6
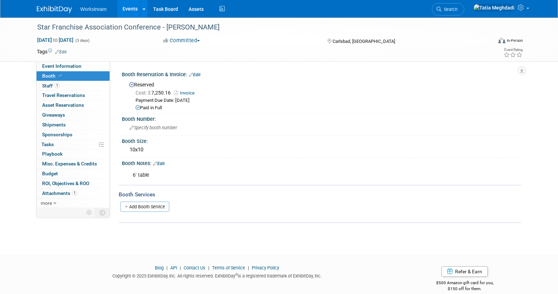
scroll to position [0, 0]
click at [154, 173] on div "6' table" at bounding box center [286, 175] width 316 height 14
click at [163, 162] on link "Edit" at bounding box center [159, 163] width 12 height 5
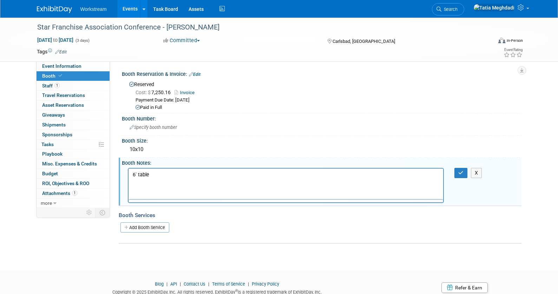
scroll to position [0, 0]
click at [132, 175] on p "6' table" at bounding box center [285, 174] width 307 height 7
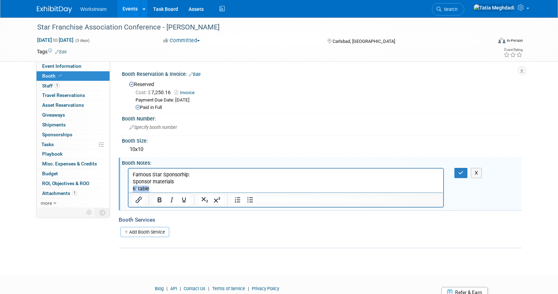
drag, startPoint x: 147, startPoint y: 189, endPoint x: 125, endPoint y: 186, distance: 22.3
click at [128, 186] on html "Famous Star Sponsorhip: Sponsor materials 6' table" at bounding box center [285, 180] width 315 height 24
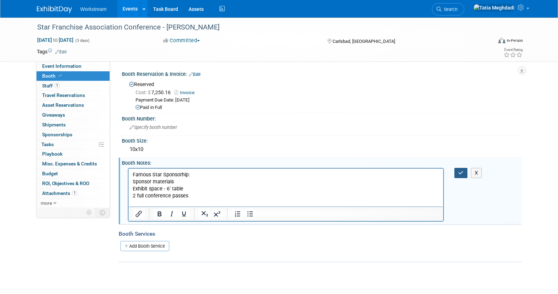
click at [460, 171] on icon "button" at bounding box center [460, 172] width 5 height 5
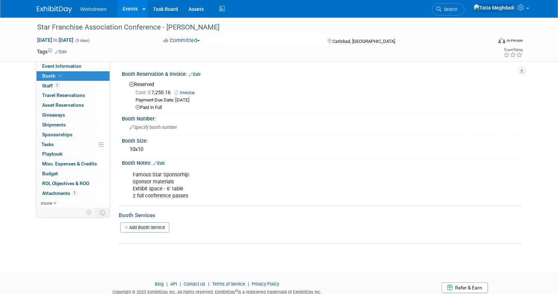
click at [187, 94] on link "Invoice" at bounding box center [187, 92] width 24 height 5
click at [160, 15] on link "Task Board" at bounding box center [165, 9] width 35 height 18
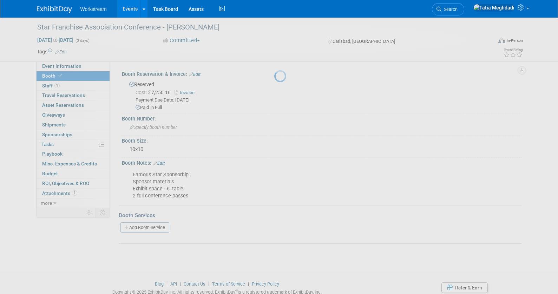
click at [126, 13] on link "Events" at bounding box center [130, 9] width 26 height 18
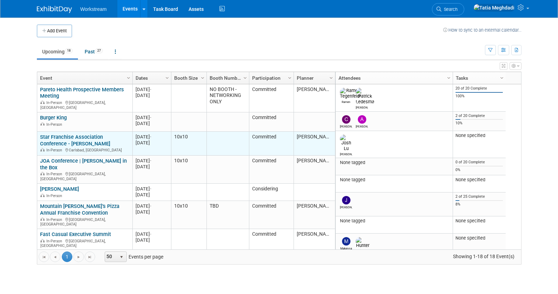
click at [67, 134] on link "Star Franchise Association Conference - [PERSON_NAME]" at bounding box center [75, 140] width 70 height 13
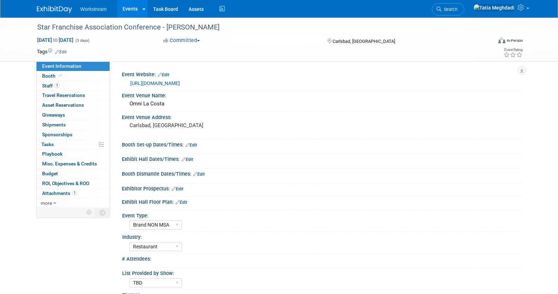
select select "Brand NON MSA"
select select "Restaurant"
select select "TBD"
select select "[PERSON_NAME]"
click at [47, 143] on span "Tasks 0%" at bounding box center [47, 145] width 12 height 6
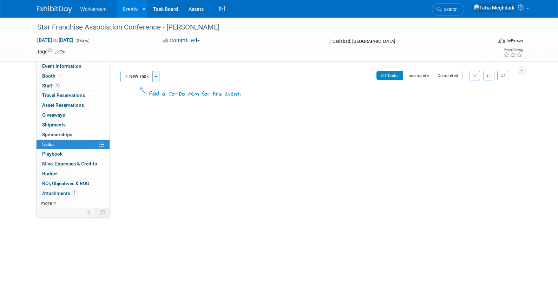
click at [158, 76] on button "Toggle Dropdown" at bounding box center [155, 76] width 7 height 11
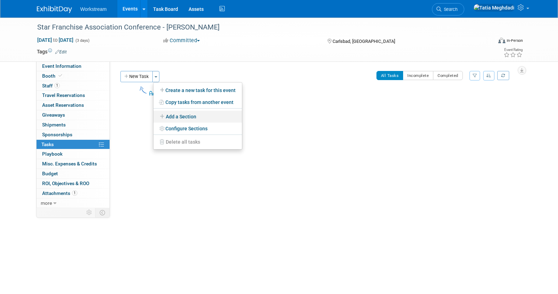
click at [176, 115] on link "Add a Section" at bounding box center [197, 117] width 88 height 12
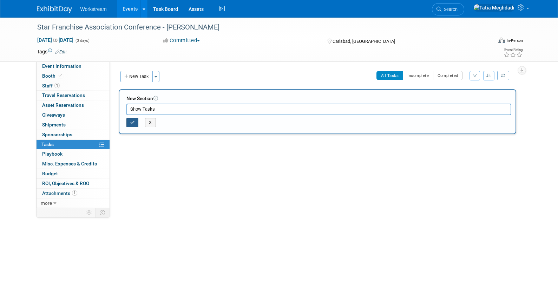
type input "Show Tasks"
click at [131, 123] on icon "button" at bounding box center [132, 122] width 5 height 4
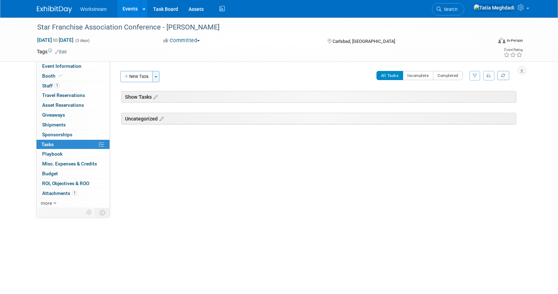
click at [157, 77] on span "button" at bounding box center [155, 76] width 3 height 1
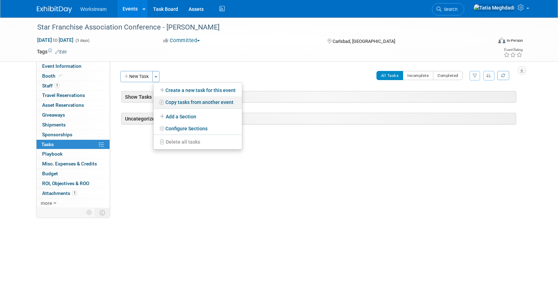
click at [181, 100] on link "Copy tasks from another event" at bounding box center [197, 102] width 88 height 12
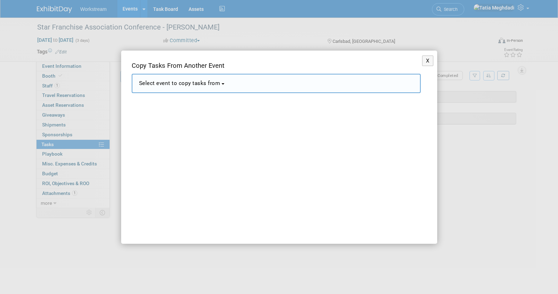
click at [171, 85] on span "Select event to copy tasks from" at bounding box center [179, 83] width 81 height 6
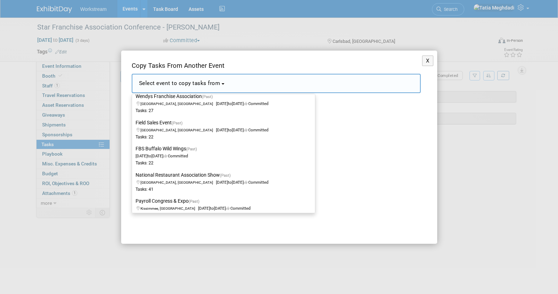
scroll to position [827, 0]
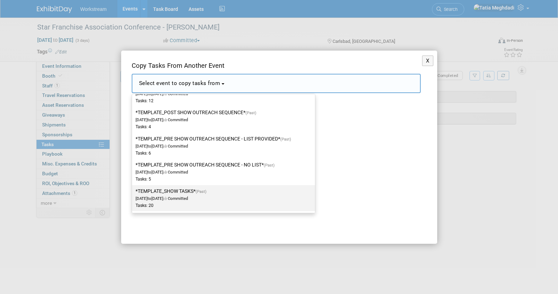
drag, startPoint x: 167, startPoint y: 190, endPoint x: 171, endPoint y: 189, distance: 4.1
click at [167, 190] on label "*TEMPLATE_SHOW TASKS* (Past) Dec 2, 2024 to Dec 23, 2024 Committed Tasks: 20" at bounding box center [222, 197] width 172 height 23
click at [133, 190] on input "*TEMPLATE_SHOW TASKS* (Past) Dec 2, 2024 to Dec 23, 2024 Committed Tasks: 20" at bounding box center [131, 191] width 5 height 5
select select "11140526"
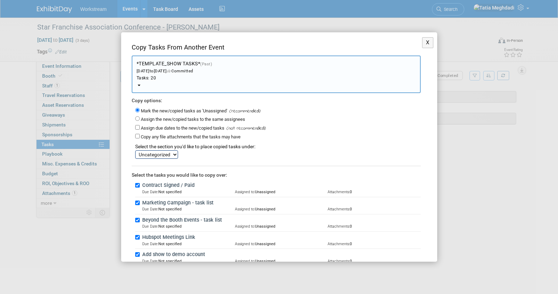
click at [154, 153] on select "Show Tasks Uncategorized" at bounding box center [156, 154] width 43 height 8
select select "11273671"
click at [135, 150] on select "Show Tasks Uncategorized" at bounding box center [156, 154] width 43 height 8
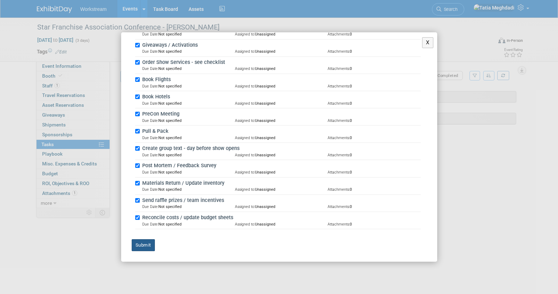
scroll to position [293, 0]
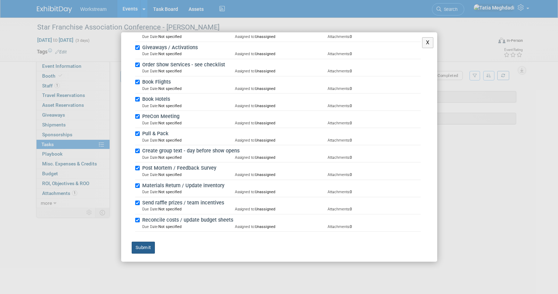
click at [145, 243] on button "Submit" at bounding box center [143, 248] width 23 height 12
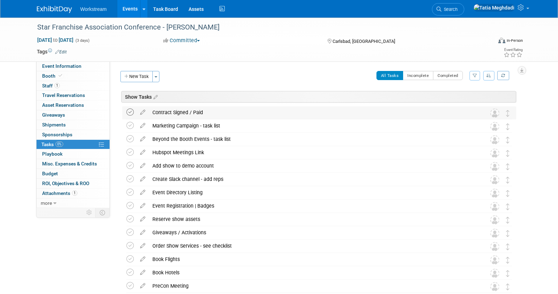
click at [132, 111] on icon at bounding box center [129, 111] width 7 height 7
click at [130, 179] on icon at bounding box center [129, 178] width 7 height 7
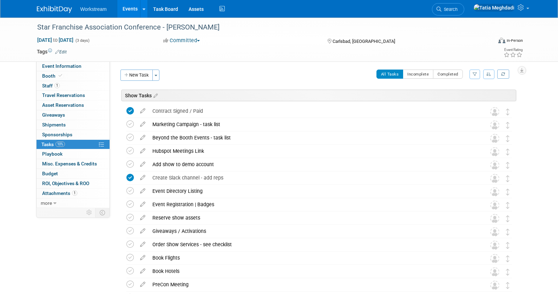
click at [133, 7] on link "Events" at bounding box center [130, 9] width 26 height 18
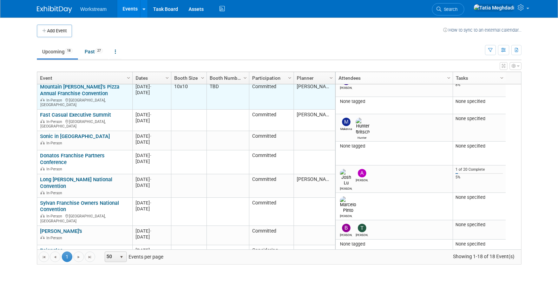
scroll to position [106, 0]
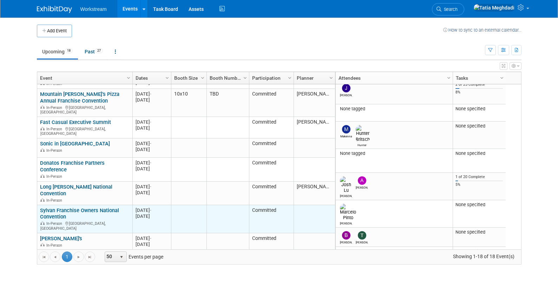
click at [98, 207] on link "Sylvan Franchise Owners National Convention" at bounding box center [79, 213] width 79 height 13
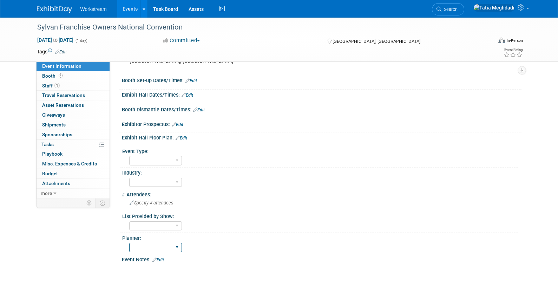
scroll to position [67, 0]
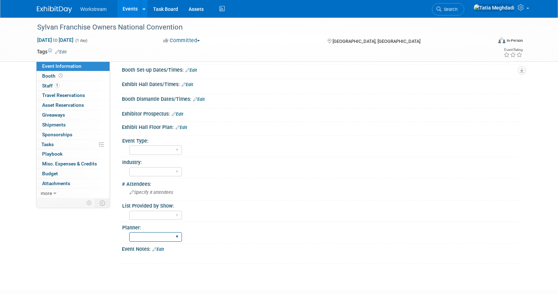
click at [148, 236] on select "[PERSON_NAME] [PERSON_NAME]" at bounding box center [155, 236] width 53 height 9
select select "[PERSON_NAME]"
click at [129, 232] on select "[PERSON_NAME] [PERSON_NAME]" at bounding box center [155, 236] width 53 height 9
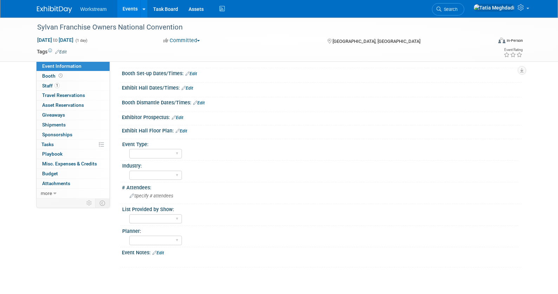
click at [130, 9] on link "Events" at bounding box center [130, 9] width 26 height 18
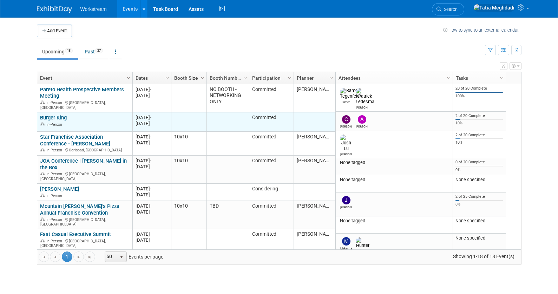
click at [61, 114] on link "Burger King" at bounding box center [53, 117] width 27 height 6
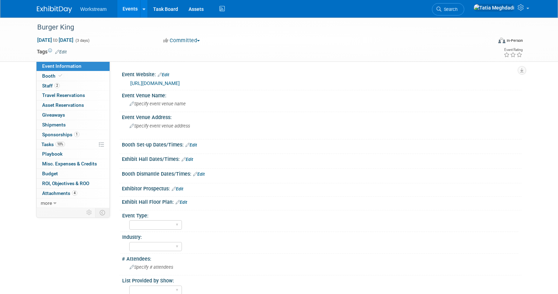
click at [180, 83] on link "[URL][DOMAIN_NAME]" at bounding box center [155, 83] width 50 height 6
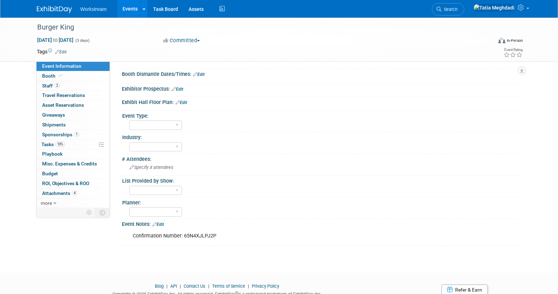
scroll to position [100, 0]
click at [145, 212] on select "[PERSON_NAME] [PERSON_NAME]" at bounding box center [155, 210] width 53 height 9
select select "[PERSON_NAME]"
click at [129, 206] on select "[PERSON_NAME] [PERSON_NAME]" at bounding box center [155, 210] width 53 height 9
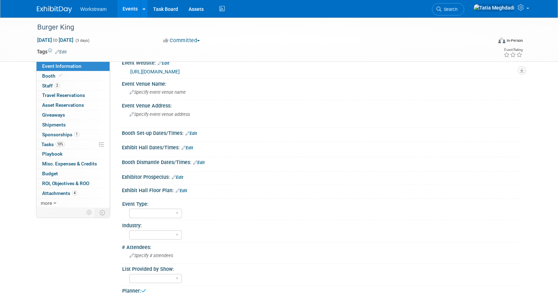
scroll to position [0, 0]
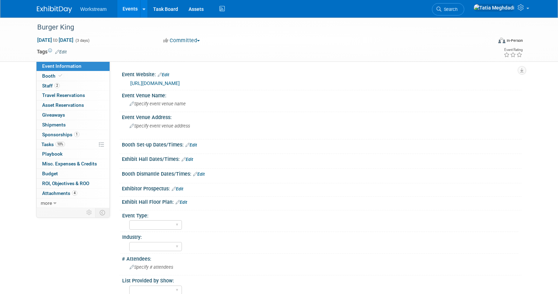
click at [129, 8] on link "Events" at bounding box center [130, 9] width 26 height 18
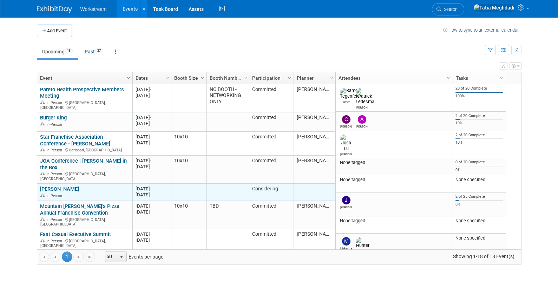
click at [58, 186] on link "[PERSON_NAME]" at bounding box center [59, 189] width 39 height 6
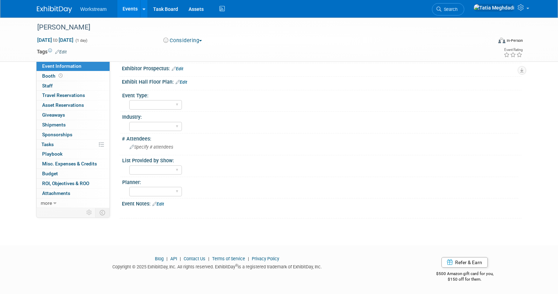
scroll to position [112, 0]
click at [144, 188] on select "[PERSON_NAME] [PERSON_NAME]" at bounding box center [155, 190] width 53 height 9
select select "[PERSON_NAME]"
click at [129, 186] on select "[PERSON_NAME] [PERSON_NAME]" at bounding box center [155, 190] width 53 height 9
click at [133, 8] on link "Events" at bounding box center [130, 9] width 26 height 18
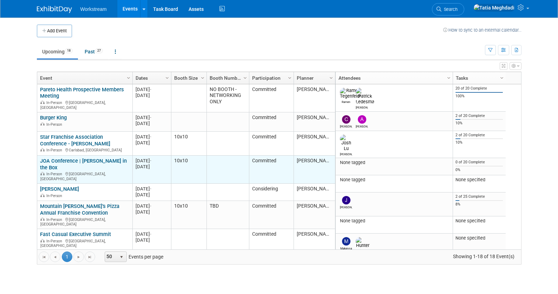
click at [75, 158] on link "JOA Conference | [PERSON_NAME] in the Box" at bounding box center [83, 164] width 87 height 13
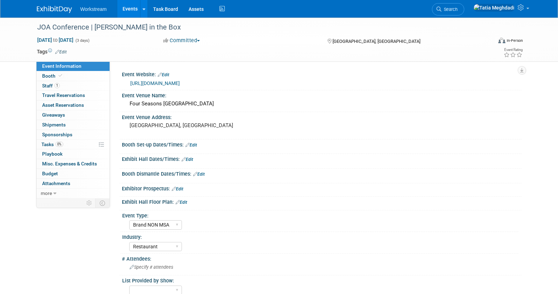
select select "Brand NON MSA"
select select "Restaurant"
select select "[PERSON_NAME]"
click at [50, 143] on span "Tasks 0%" at bounding box center [52, 145] width 22 height 6
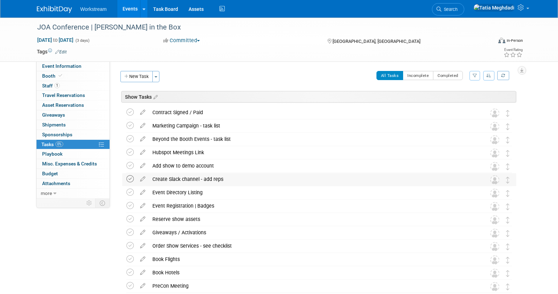
click at [130, 178] on icon at bounding box center [129, 178] width 7 height 7
click at [134, 10] on link "Events" at bounding box center [130, 9] width 26 height 18
